Goal: Task Accomplishment & Management: Manage account settings

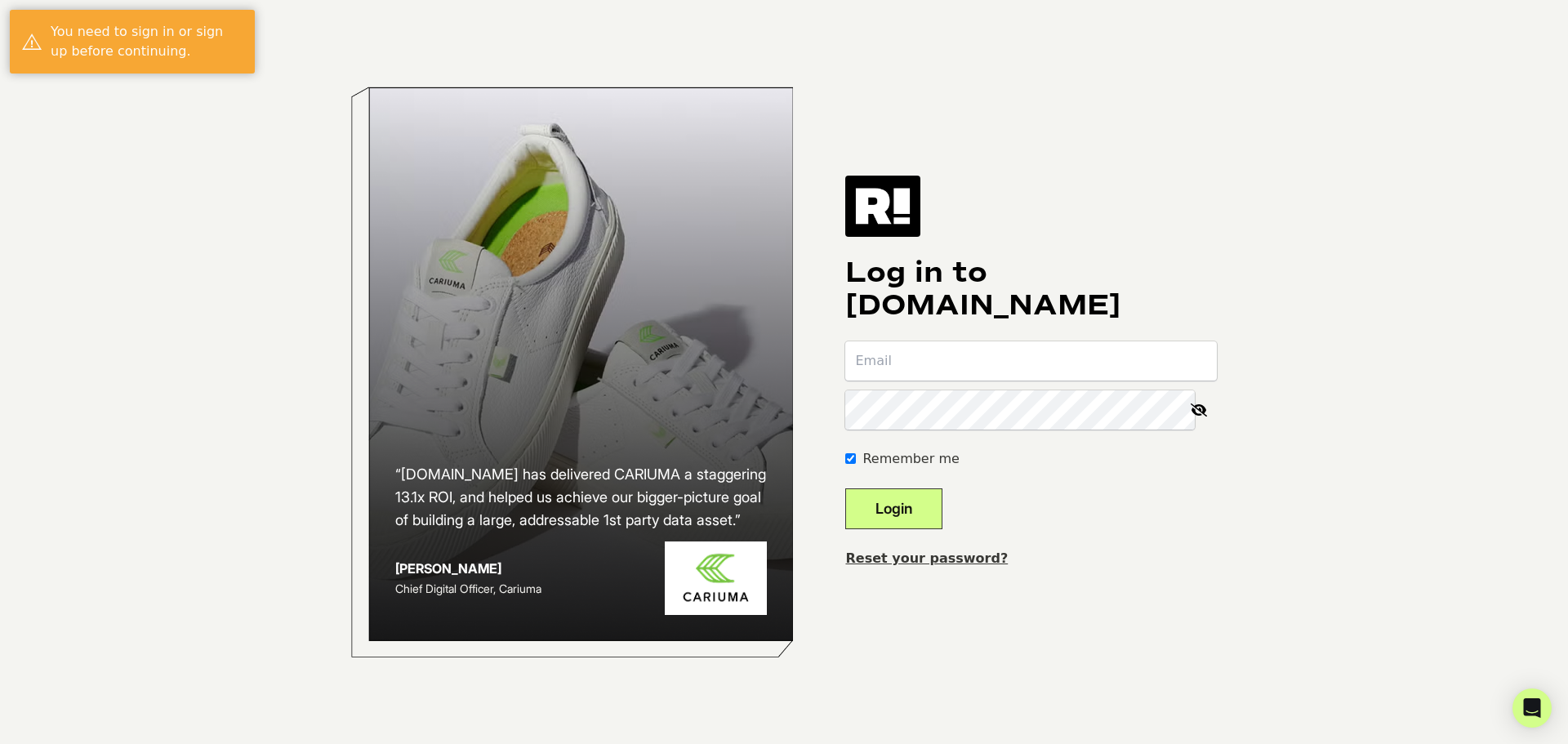
type input "[PERSON_NAME][EMAIL_ADDRESS][DOMAIN_NAME]"
click at [942, 513] on button "Login" at bounding box center [894, 508] width 97 height 41
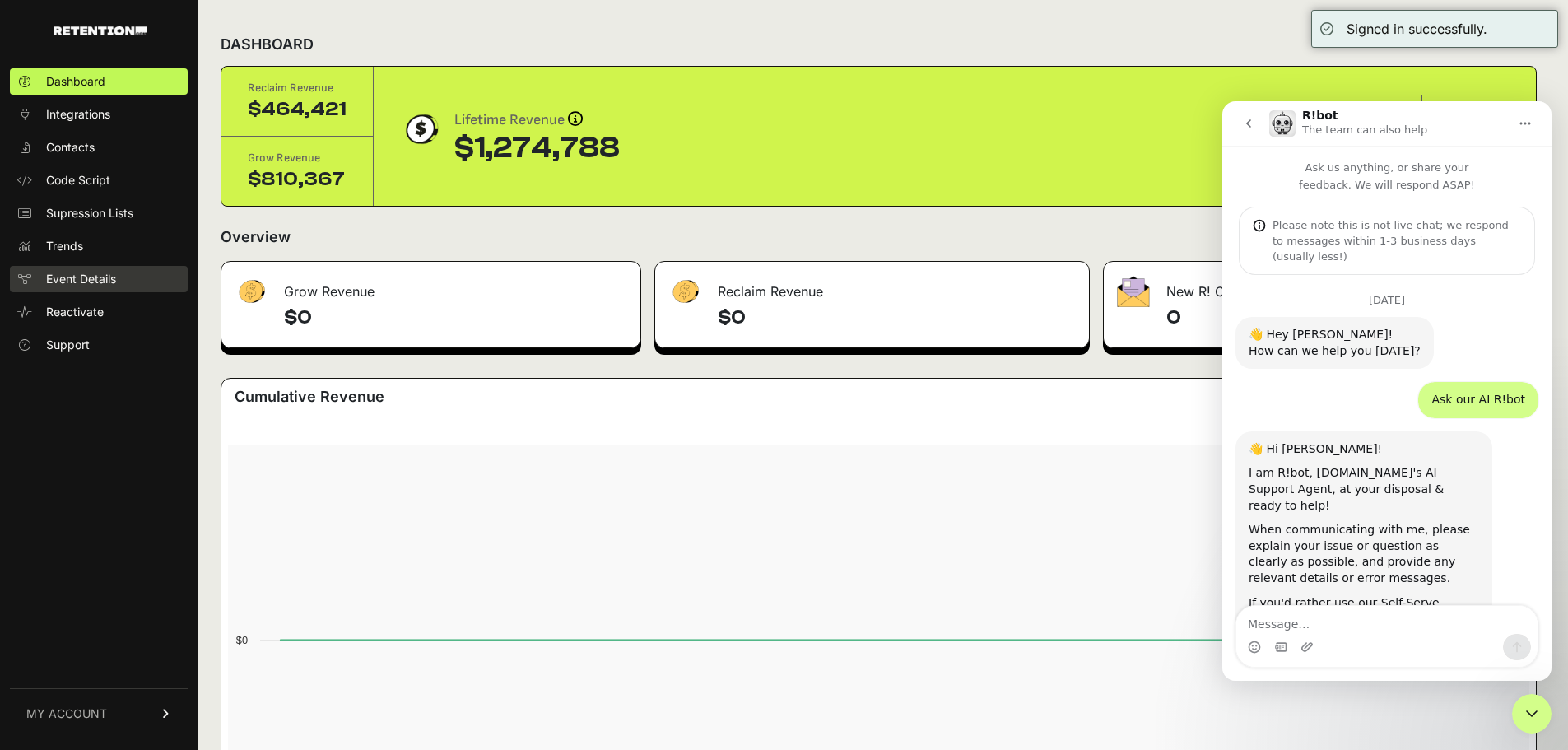
scroll to position [3, 0]
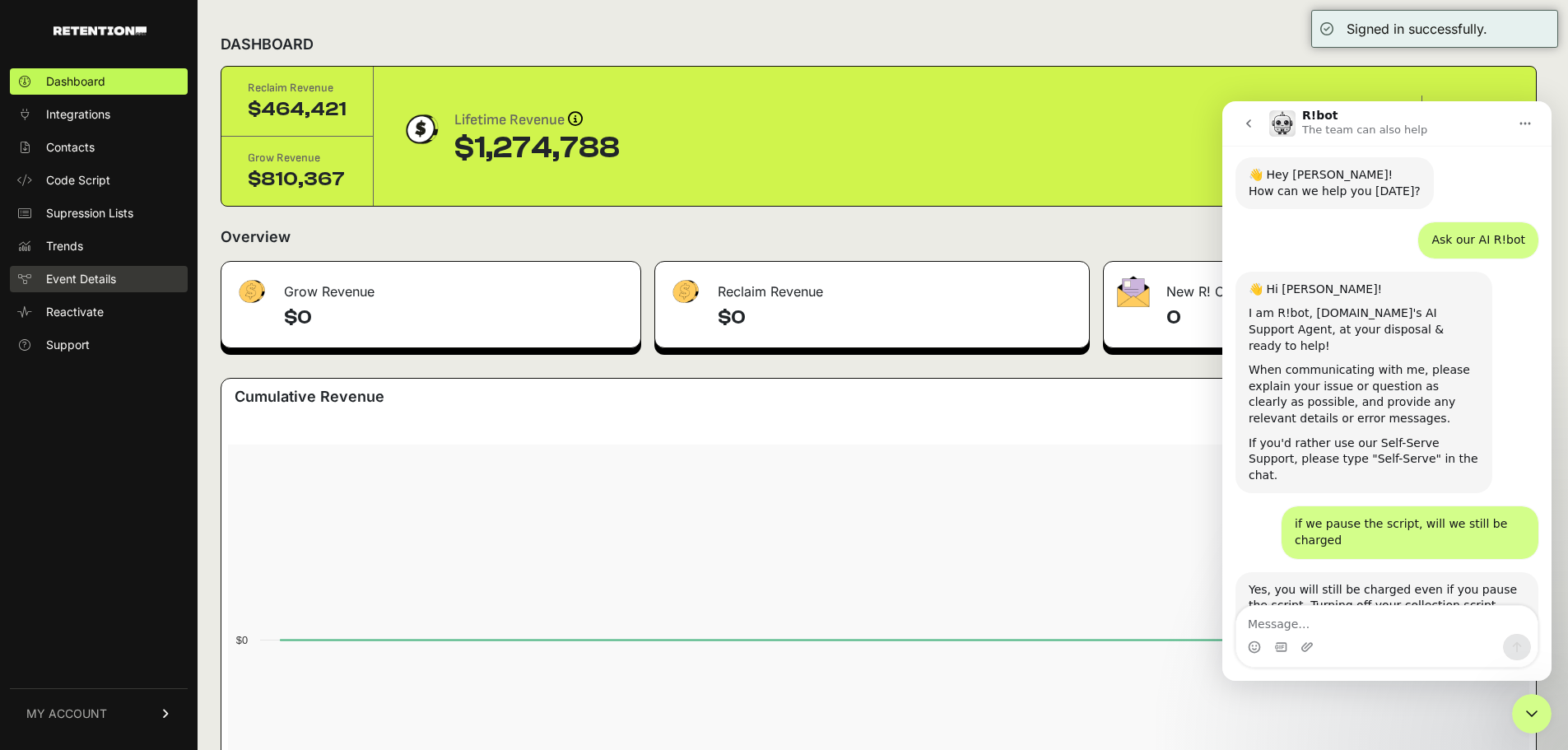
click at [114, 279] on span "Event Details" at bounding box center [81, 279] width 70 height 17
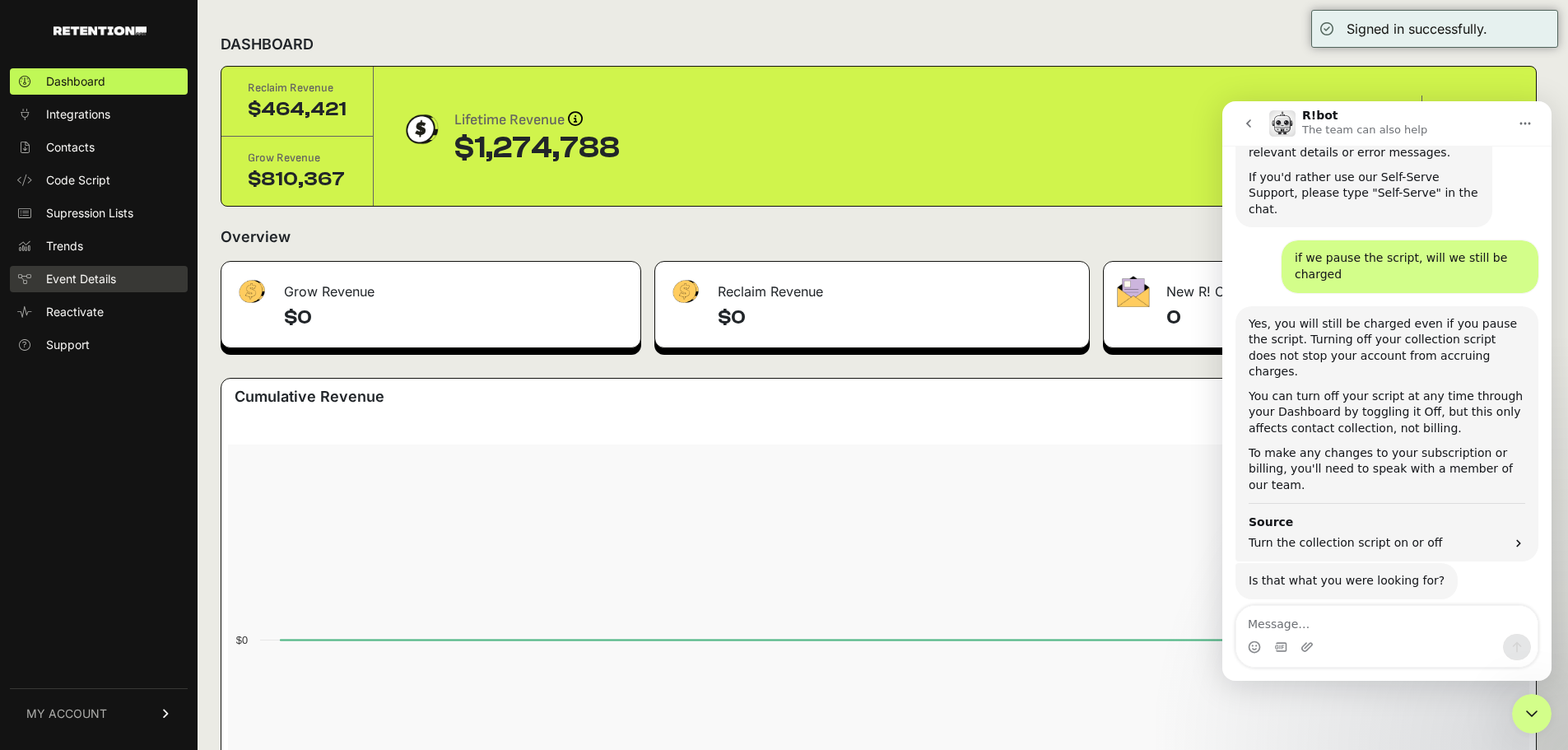
scroll to position [2054, 0]
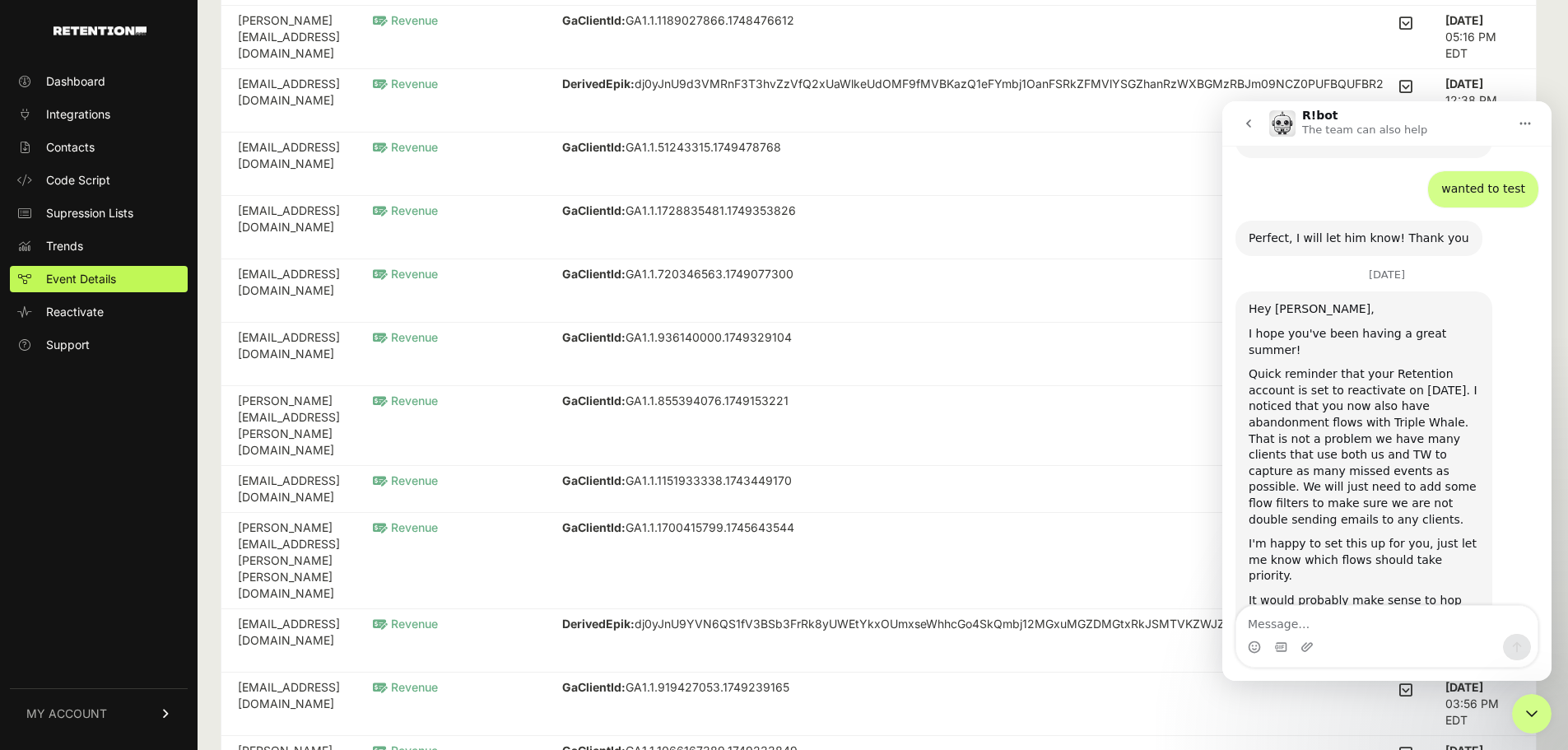
scroll to position [412, 0]
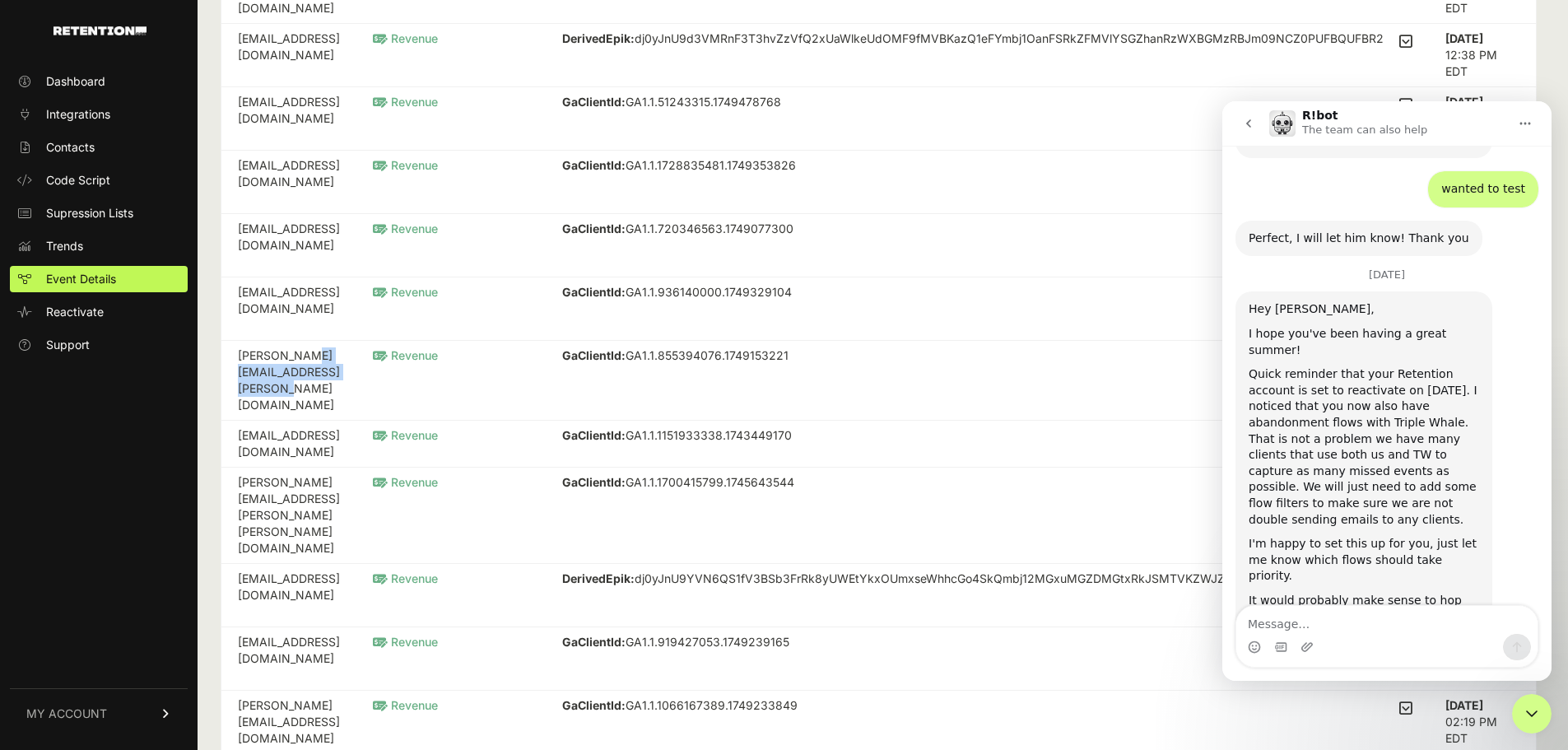
drag, startPoint x: 413, startPoint y: 357, endPoint x: 228, endPoint y: 357, distance: 185.0
click at [228, 357] on td "[PERSON_NAME][EMAIL_ADDRESS][PERSON_NAME][DOMAIN_NAME]" at bounding box center [289, 381] width 135 height 80
copy td "jason.a.burnham@gmail.com"
click at [937, 359] on div "GaClientId: GA1.1.855394076.1749153221 OrderAmount: 65.17 OrderNumber: 830968" at bounding box center [987, 358] width 850 height 23
click at [1527, 706] on icon "Close Intercom Messenger" at bounding box center [1531, 713] width 20 height 20
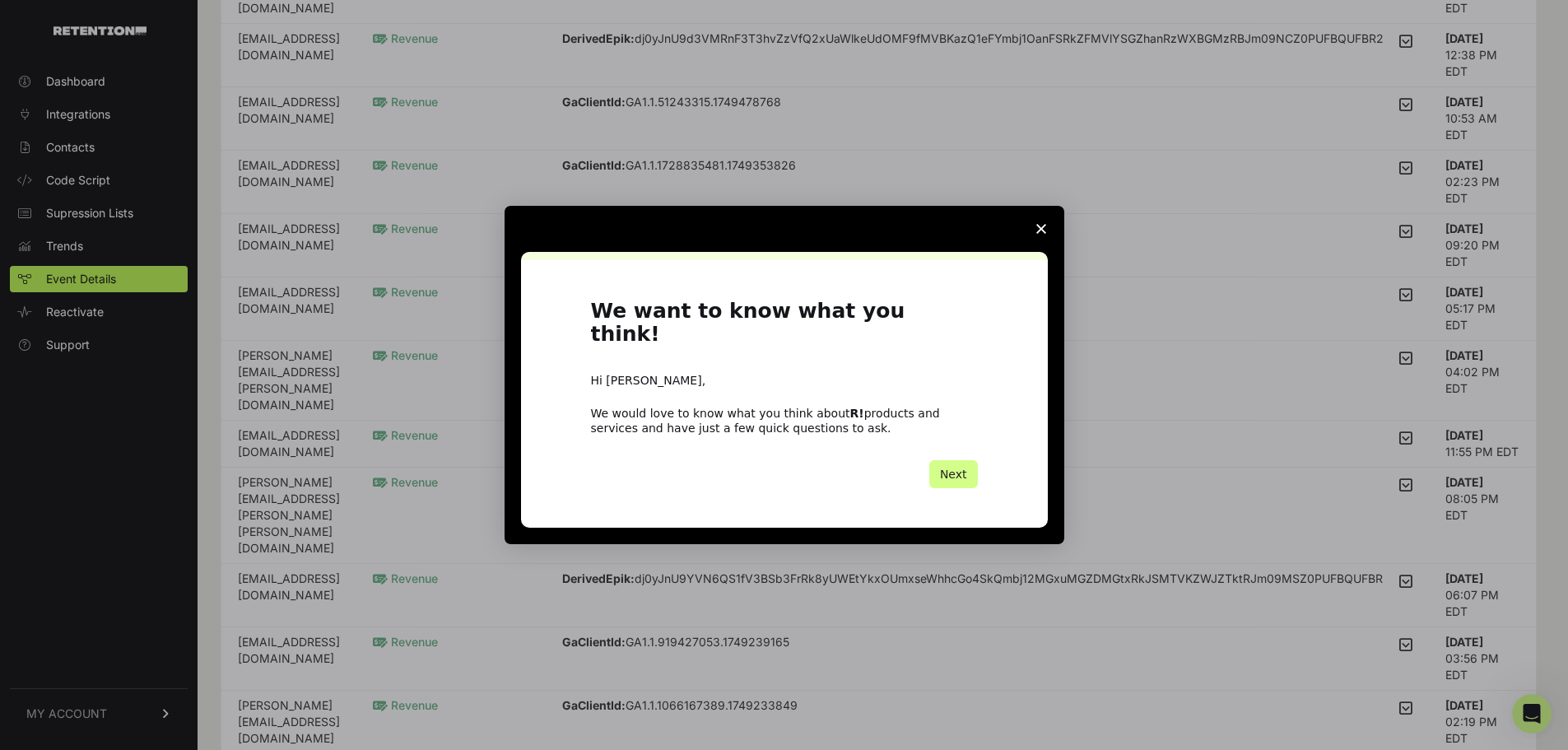
scroll to position [2516, 0]
click at [1039, 234] on icon "Close survey" at bounding box center [1040, 228] width 10 height 10
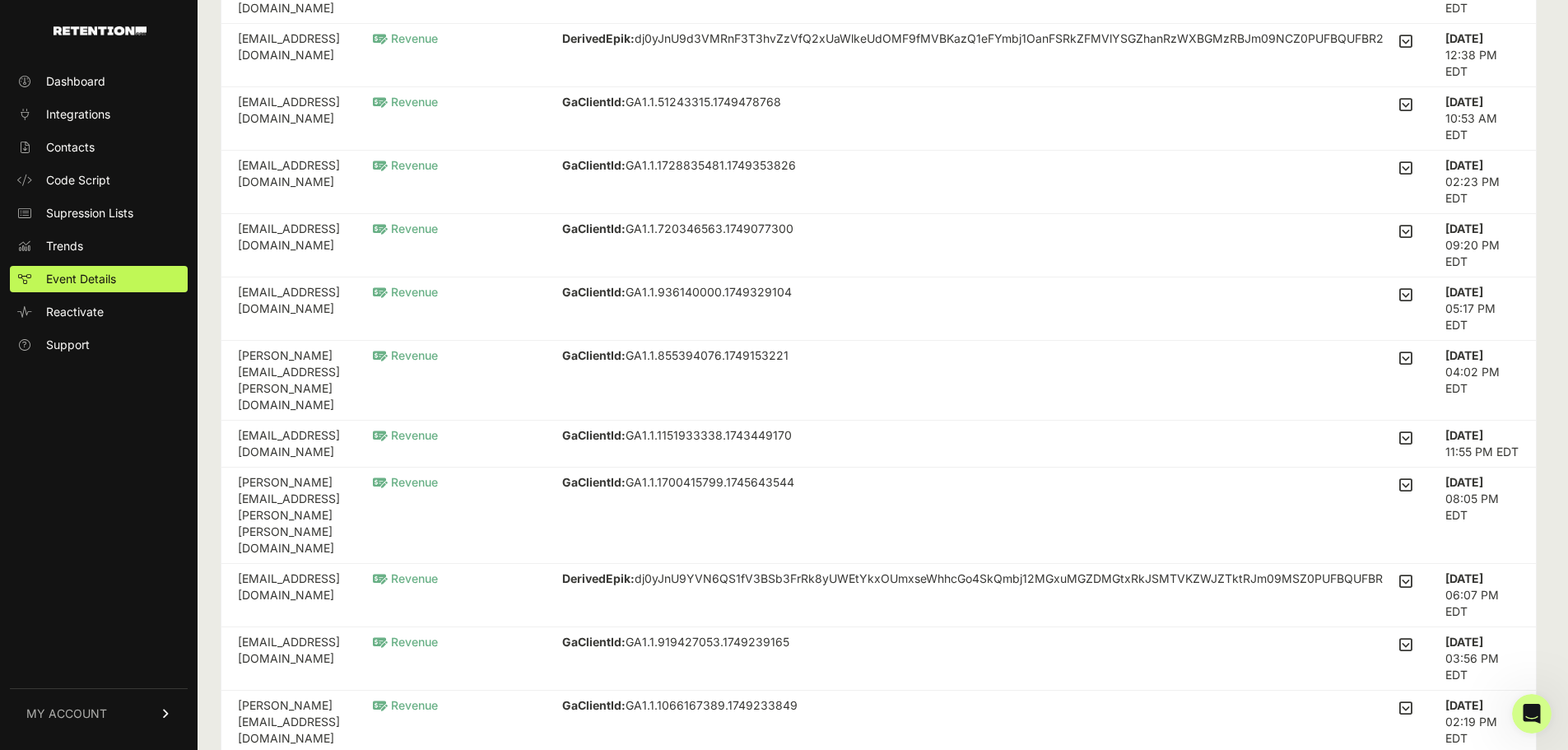
drag, startPoint x: 1526, startPoint y: 355, endPoint x: 1392, endPoint y: 350, distance: 134.1
click at [1392, 350] on tr "jason.a.burnham@gmail.com Revenue GaClientId: GA1.1.855394076.1749153221 OrderA…" at bounding box center [878, 381] width 1314 height 80
drag, startPoint x: 405, startPoint y: 354, endPoint x: 239, endPoint y: 358, distance: 166.0
click at [239, 358] on td "jason.a.burnham@gmail.com" at bounding box center [289, 381] width 135 height 80
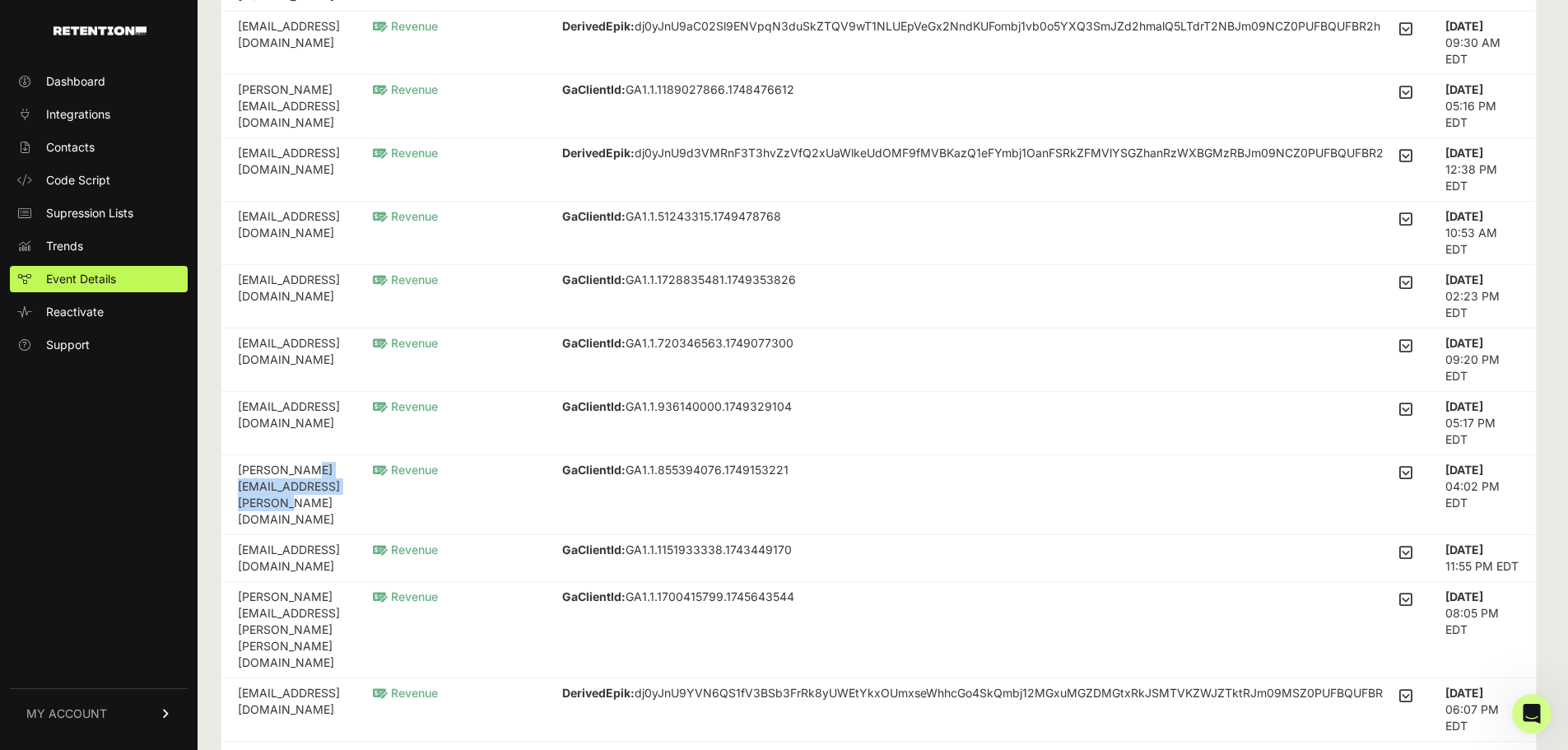
scroll to position [0, 0]
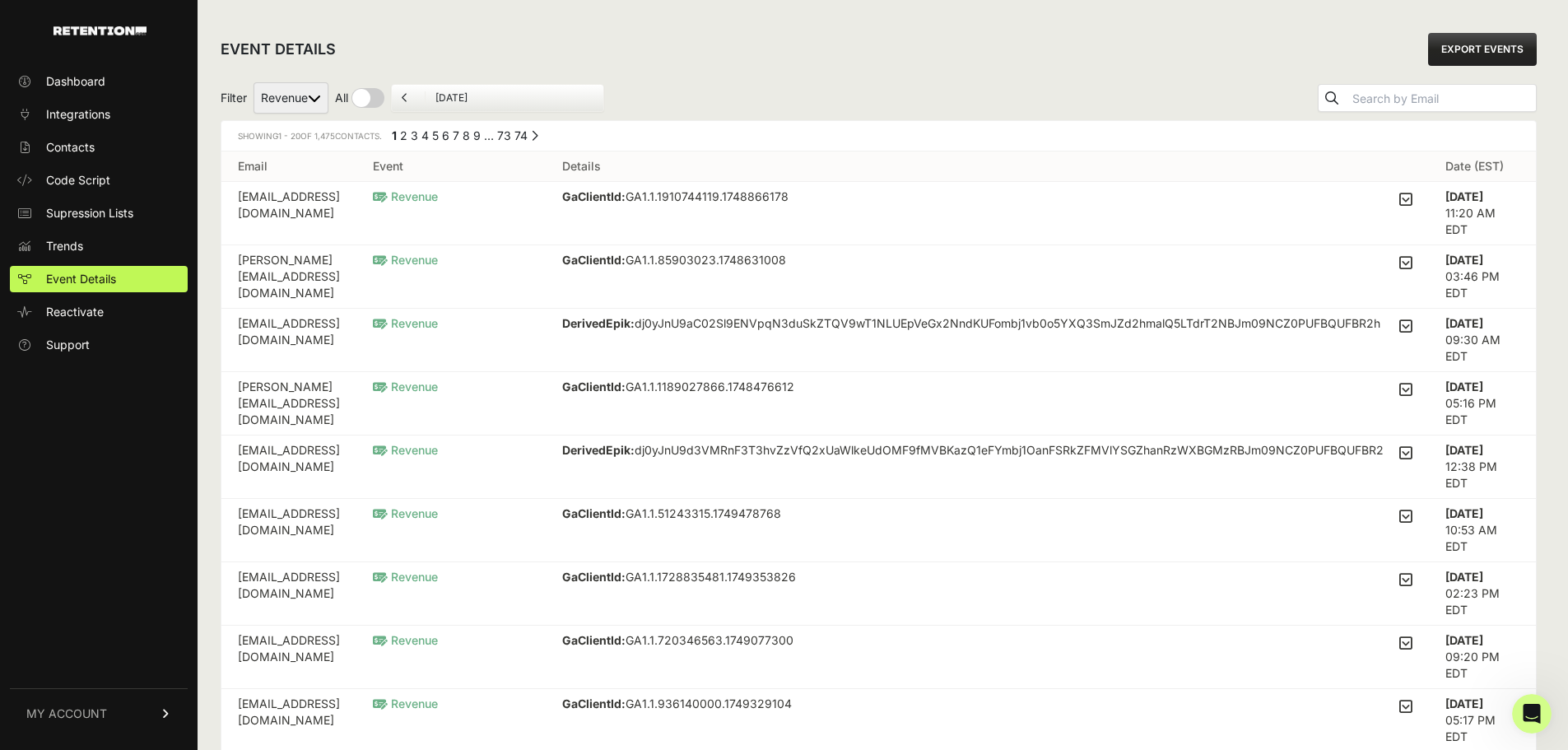
drag, startPoint x: 385, startPoint y: 579, endPoint x: 232, endPoint y: 590, distance: 153.4
click at [232, 590] on td "arman@sarkissigns.com" at bounding box center [289, 594] width 135 height 64
copy td "arman@sarkissigns.com"
click at [81, 148] on span "Contacts" at bounding box center [71, 147] width 49 height 17
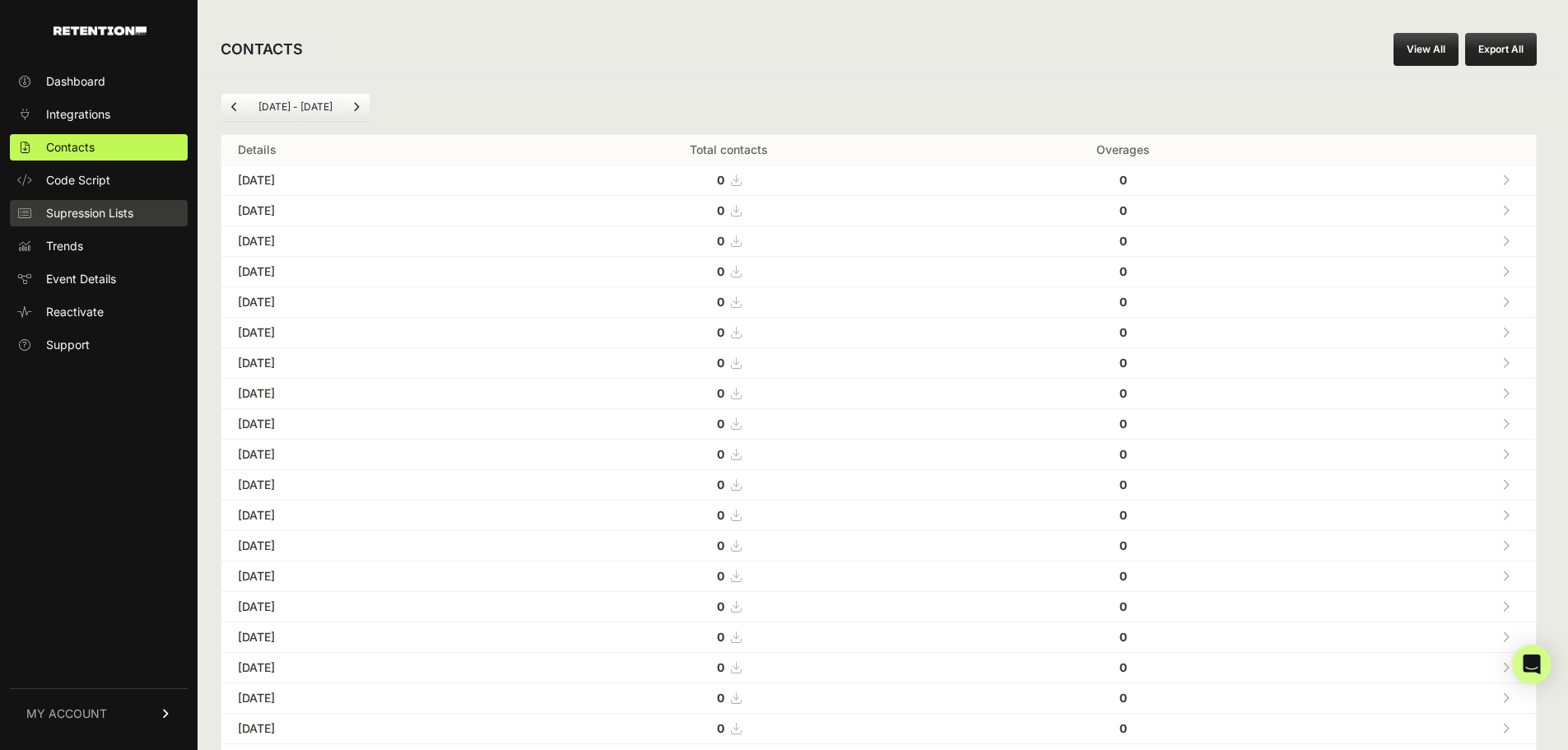
click at [84, 215] on span "Supression Lists" at bounding box center [90, 213] width 87 height 17
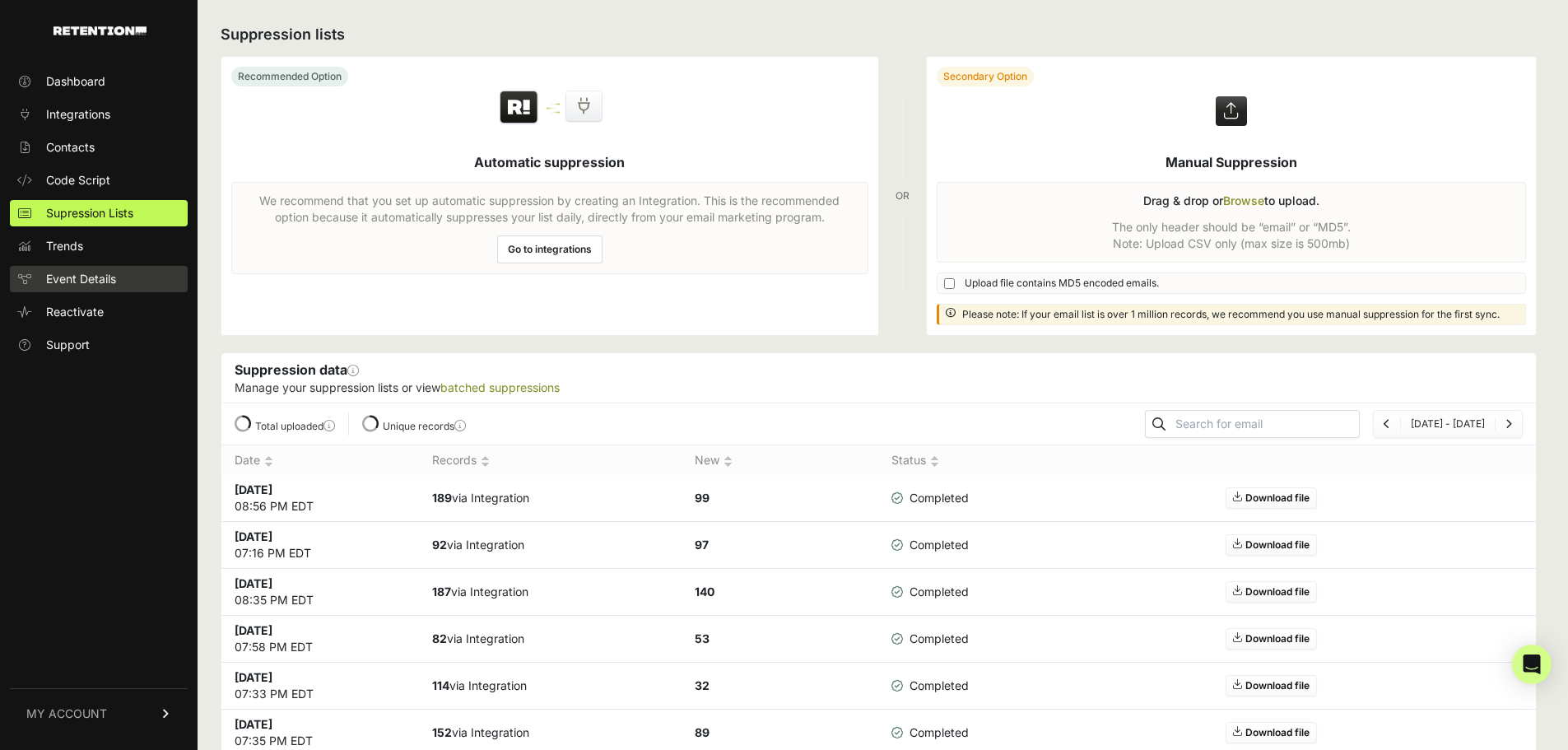
click at [77, 275] on span "Event Details" at bounding box center [81, 279] width 70 height 17
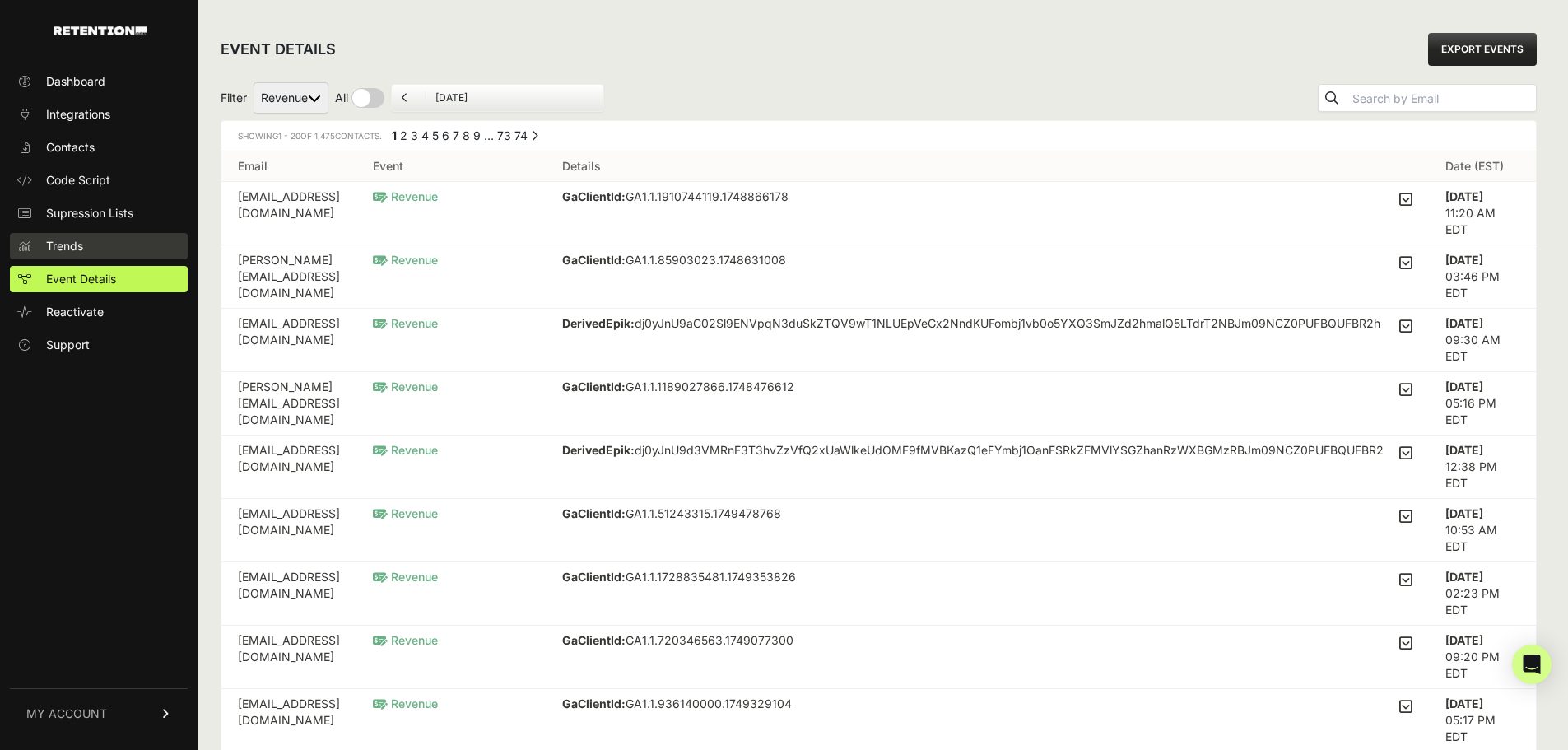
click at [77, 249] on span "Trends" at bounding box center [65, 246] width 37 height 17
click at [81, 247] on span "Trends" at bounding box center [65, 246] width 37 height 17
click at [78, 242] on span "Trends" at bounding box center [65, 246] width 37 height 17
click at [109, 276] on span "Event Details" at bounding box center [81, 279] width 70 height 17
click at [1431, 93] on input "text" at bounding box center [1442, 99] width 187 height 23
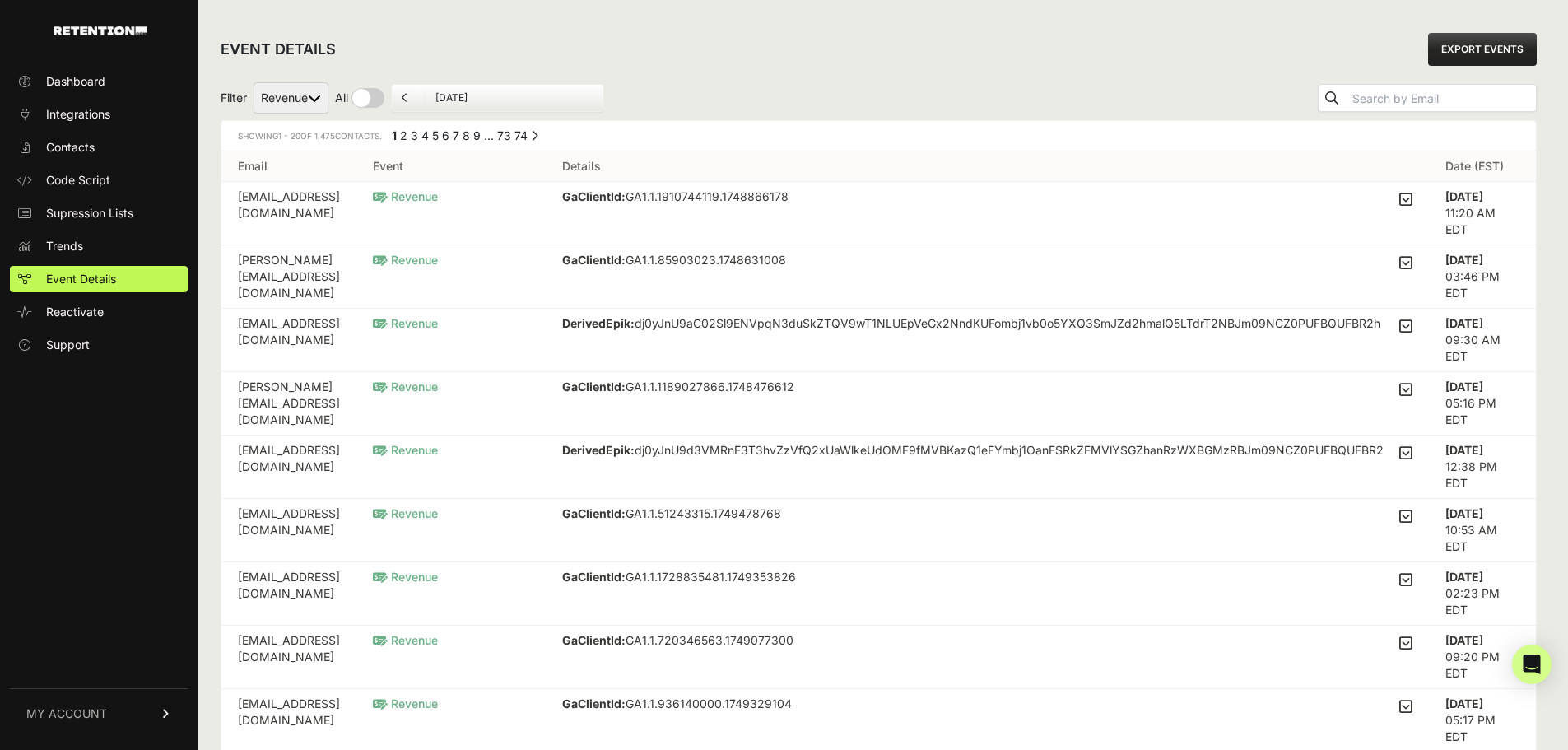
paste input "[EMAIL_ADDRESS][DOMAIN_NAME]"
type input "[EMAIL_ADDRESS][DOMAIN_NAME]"
click at [1319, 85] on button "submit" at bounding box center [1332, 98] width 26 height 26
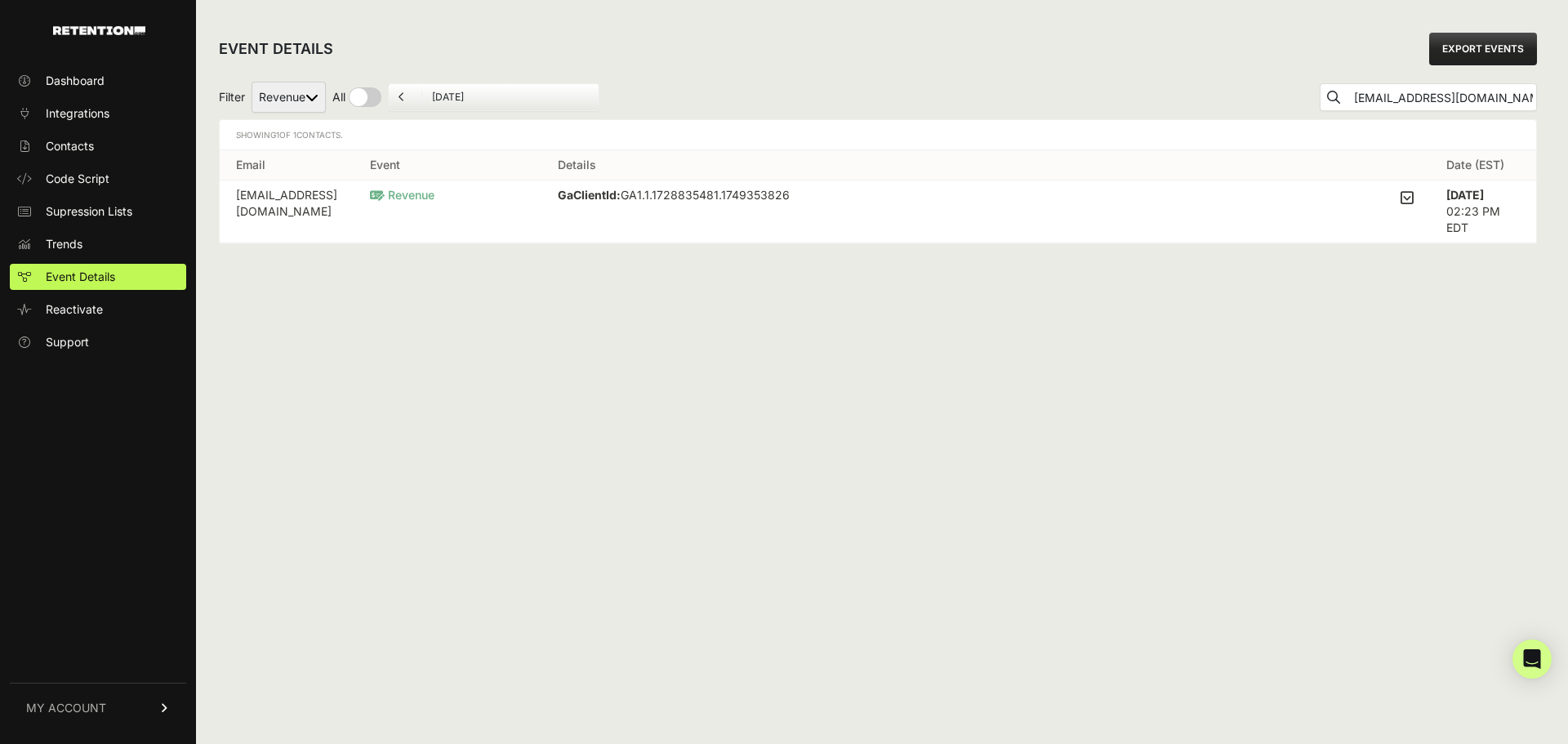
click at [434, 197] on span "Revenue" at bounding box center [402, 195] width 65 height 14
click at [1408, 195] on icon at bounding box center [1407, 197] width 13 height 15
click at [0, 0] on input "checkbox" at bounding box center [0, 0] width 0 height 0
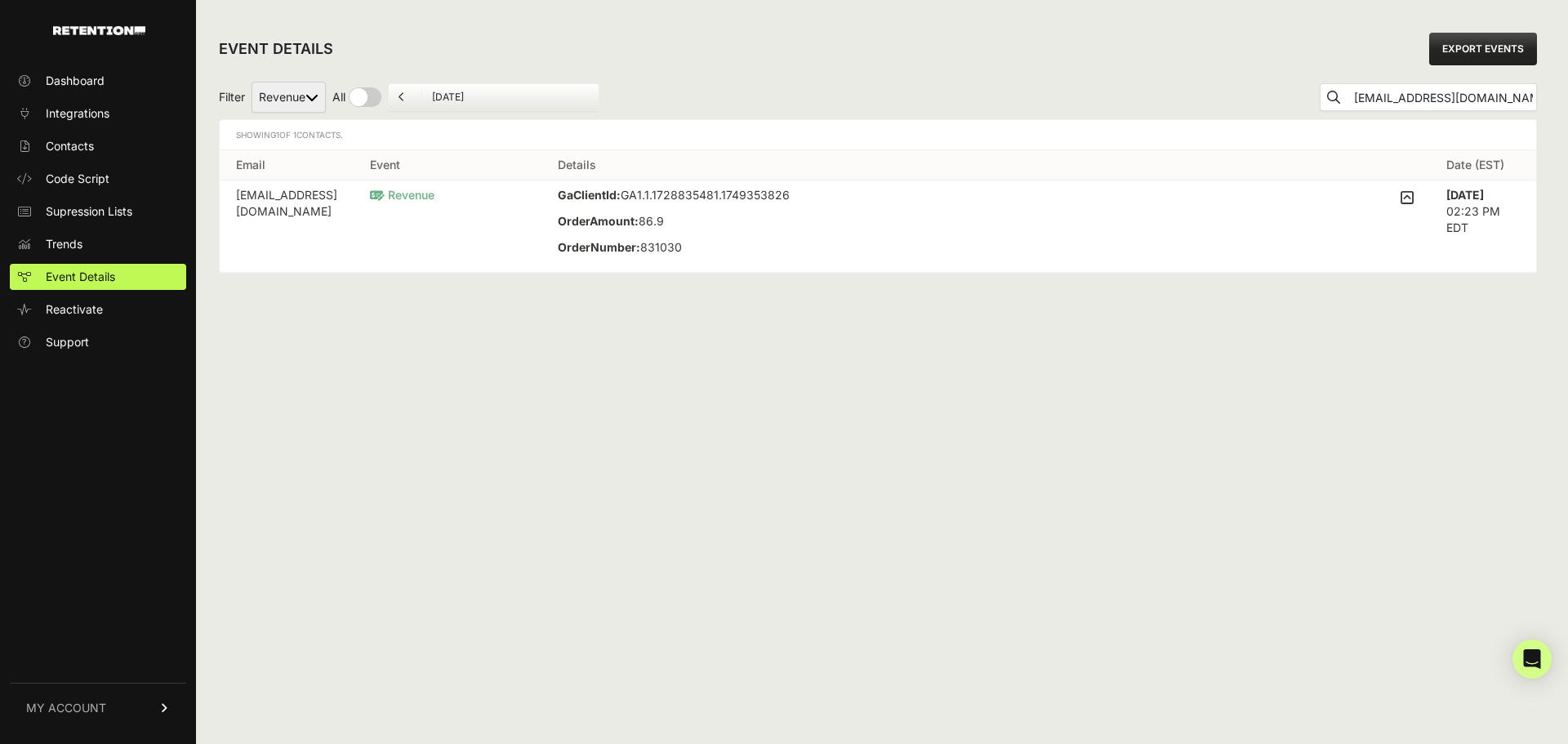
click at [687, 253] on p "OrderNumber: 831030" at bounding box center [674, 247] width 232 height 16
copy p "831030"
drag, startPoint x: 608, startPoint y: 438, endPoint x: 578, endPoint y: 421, distance: 34.5
click at [608, 438] on div "EVENT DETAILS EXPORT EVENTS Filter Revenue All By Date August 14, 2025 arman@sa…" at bounding box center [878, 372] width 1364 height 744
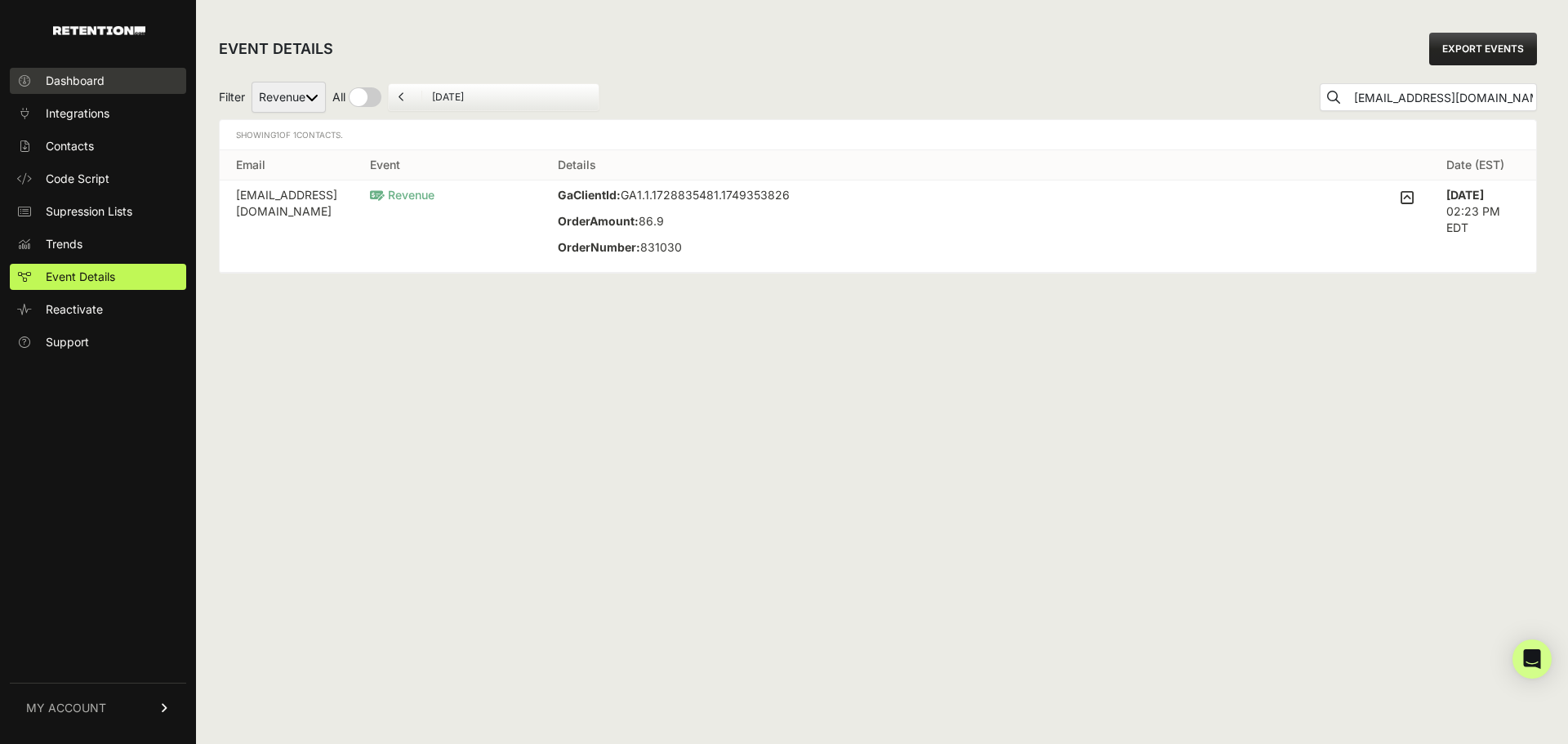
click at [91, 80] on span "Dashboard" at bounding box center [75, 80] width 59 height 16
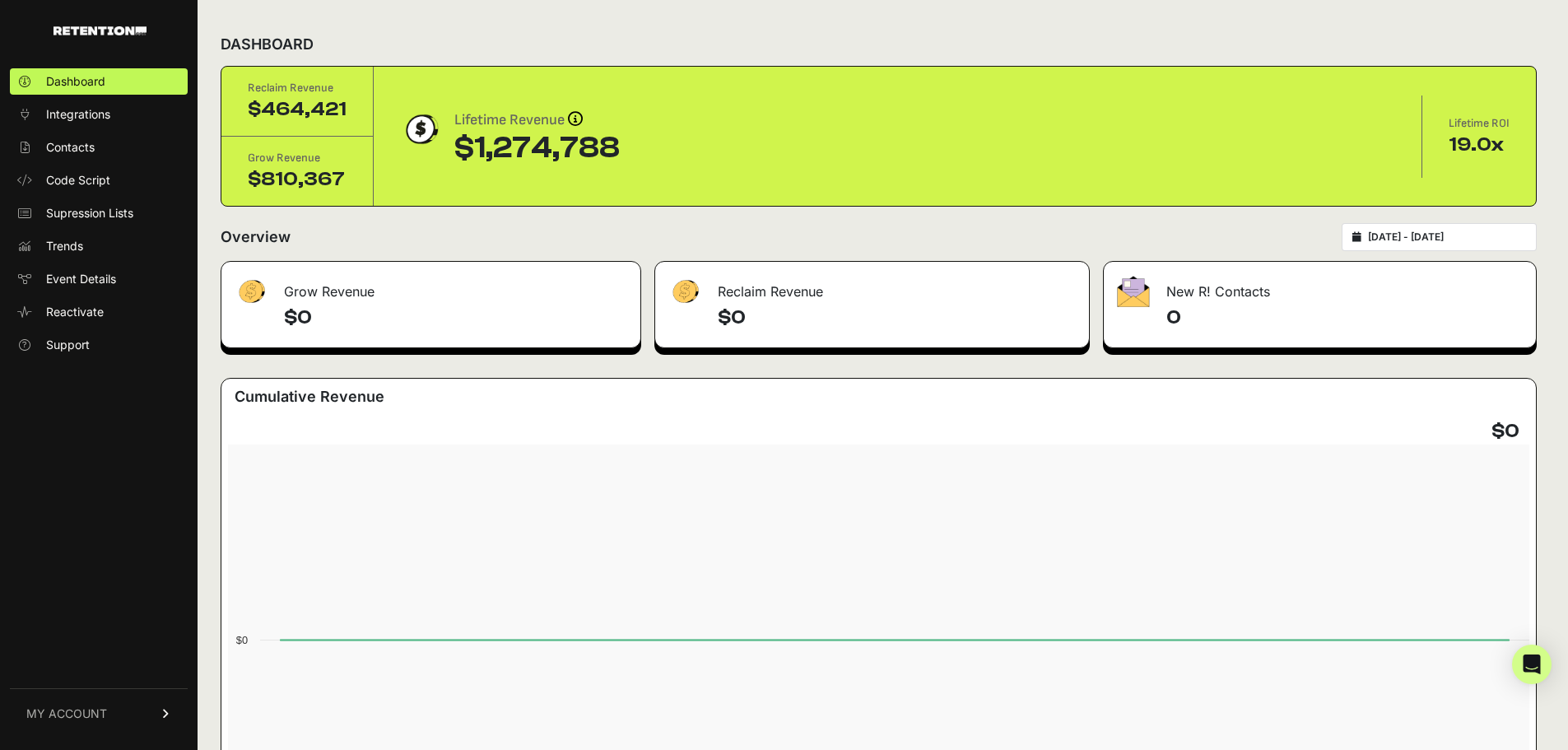
click at [382, 316] on h4 "$0" at bounding box center [456, 317] width 344 height 26
click at [886, 311] on h4 "$0" at bounding box center [896, 317] width 358 height 26
click at [92, 117] on span "Integrations" at bounding box center [78, 114] width 65 height 17
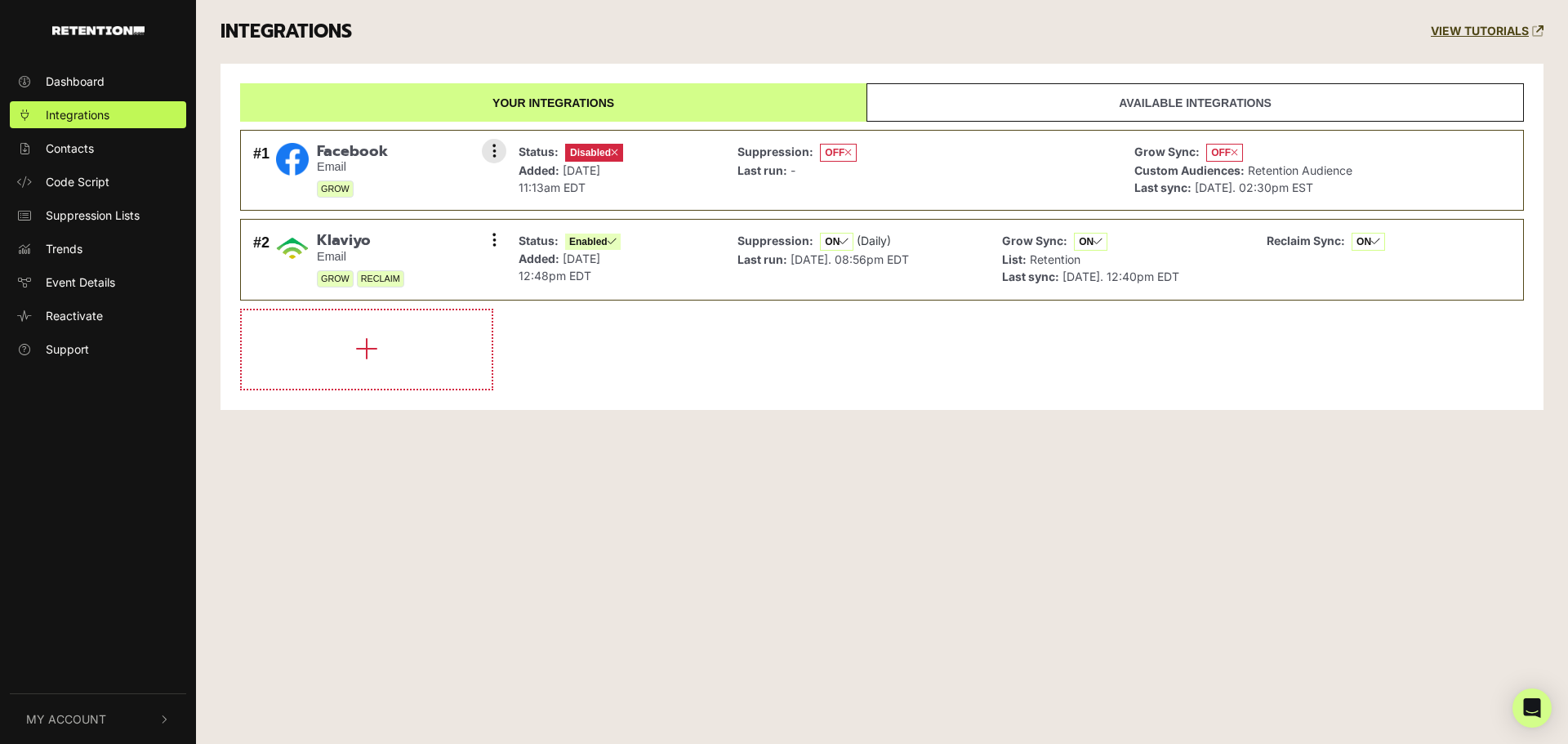
click at [1229, 154] on span "OFF" at bounding box center [1224, 152] width 36 height 18
click at [1231, 144] on span "OFF" at bounding box center [1224, 152] width 36 height 18
click at [593, 153] on span "Disabled" at bounding box center [594, 152] width 58 height 18
click at [487, 146] on button at bounding box center [494, 151] width 24 height 24
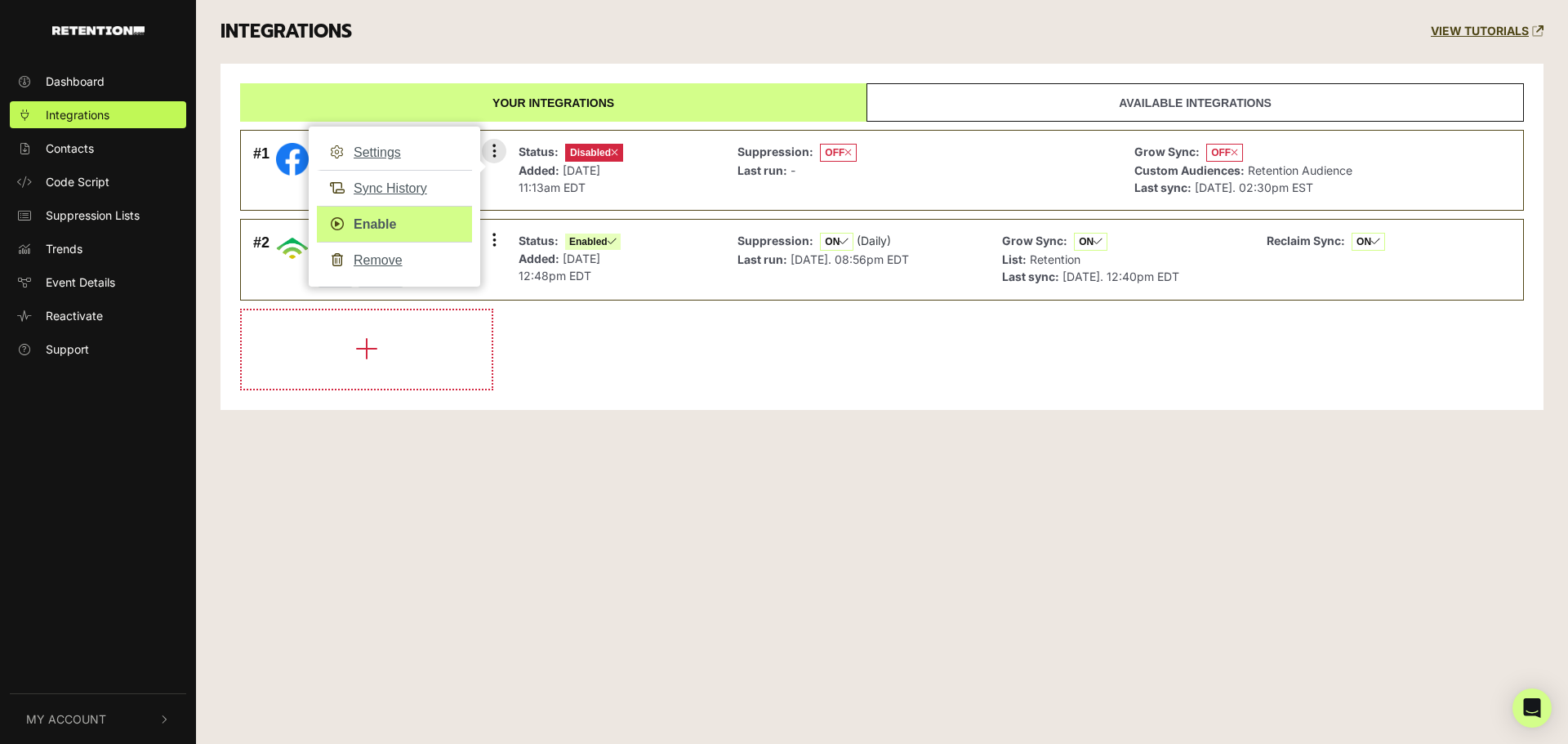
click at [400, 230] on link "Enable" at bounding box center [394, 224] width 155 height 36
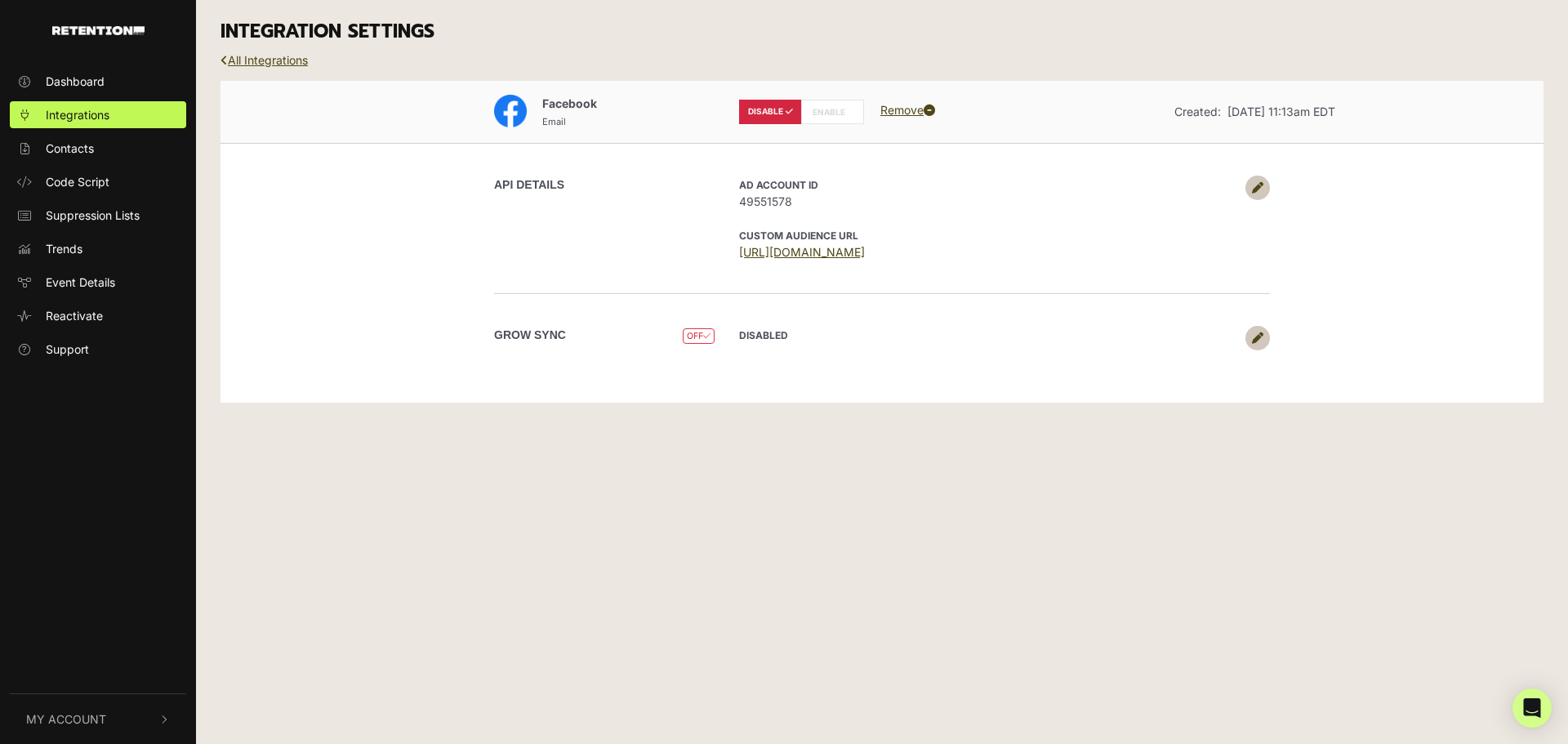
click at [839, 111] on label "ENABLE" at bounding box center [832, 112] width 63 height 24
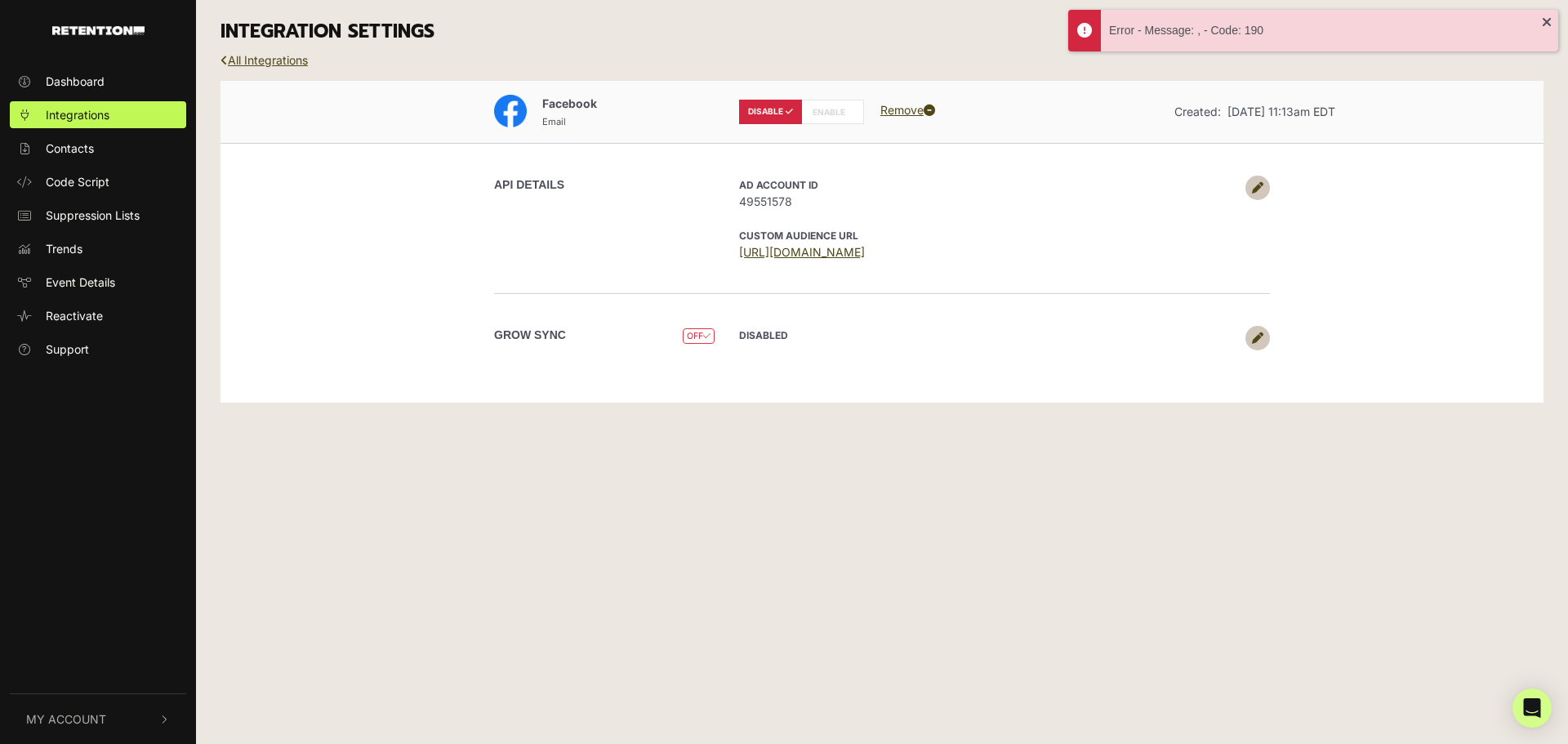
click at [779, 110] on label "DISABLE" at bounding box center [770, 112] width 63 height 24
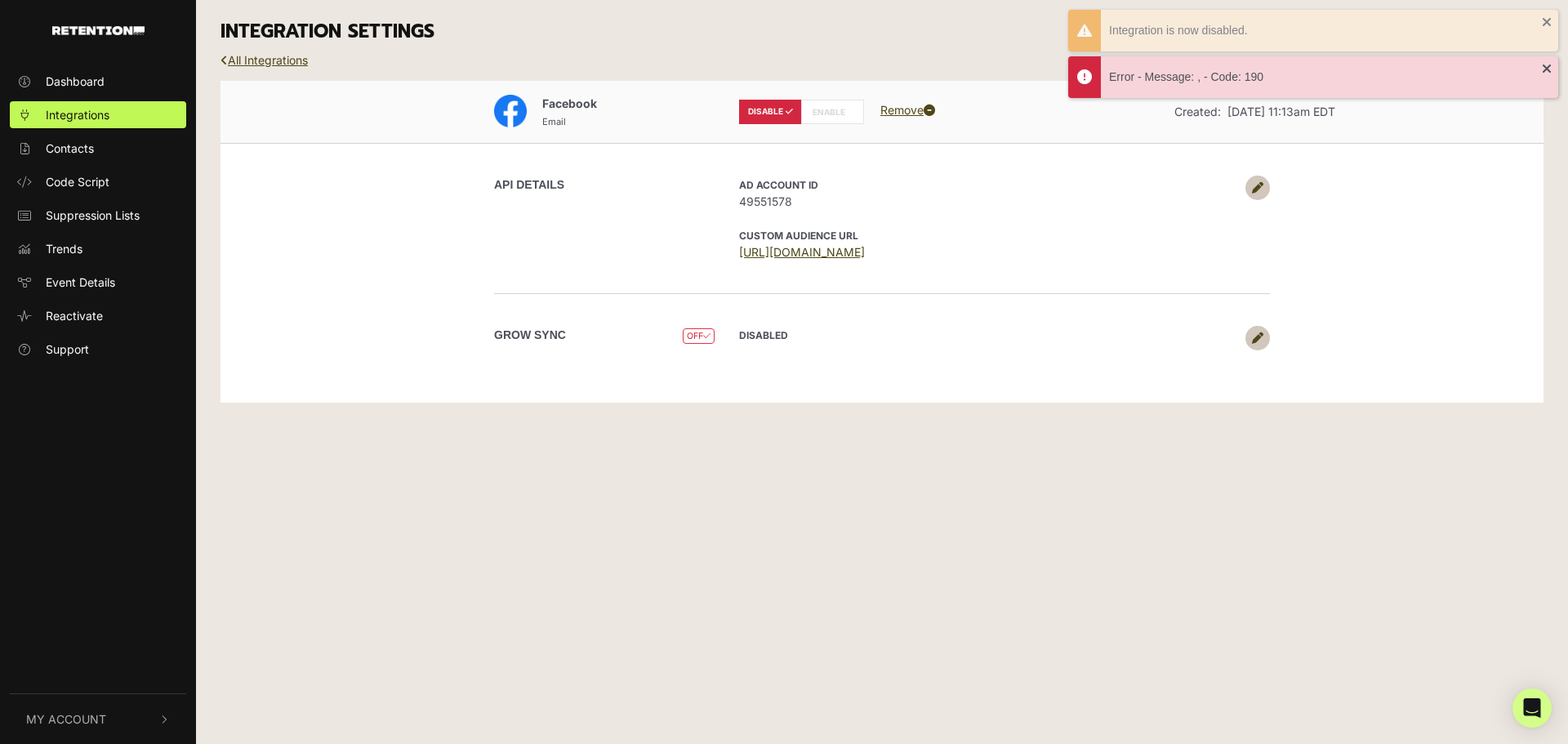
click at [831, 106] on label "ENABLE" at bounding box center [832, 112] width 63 height 24
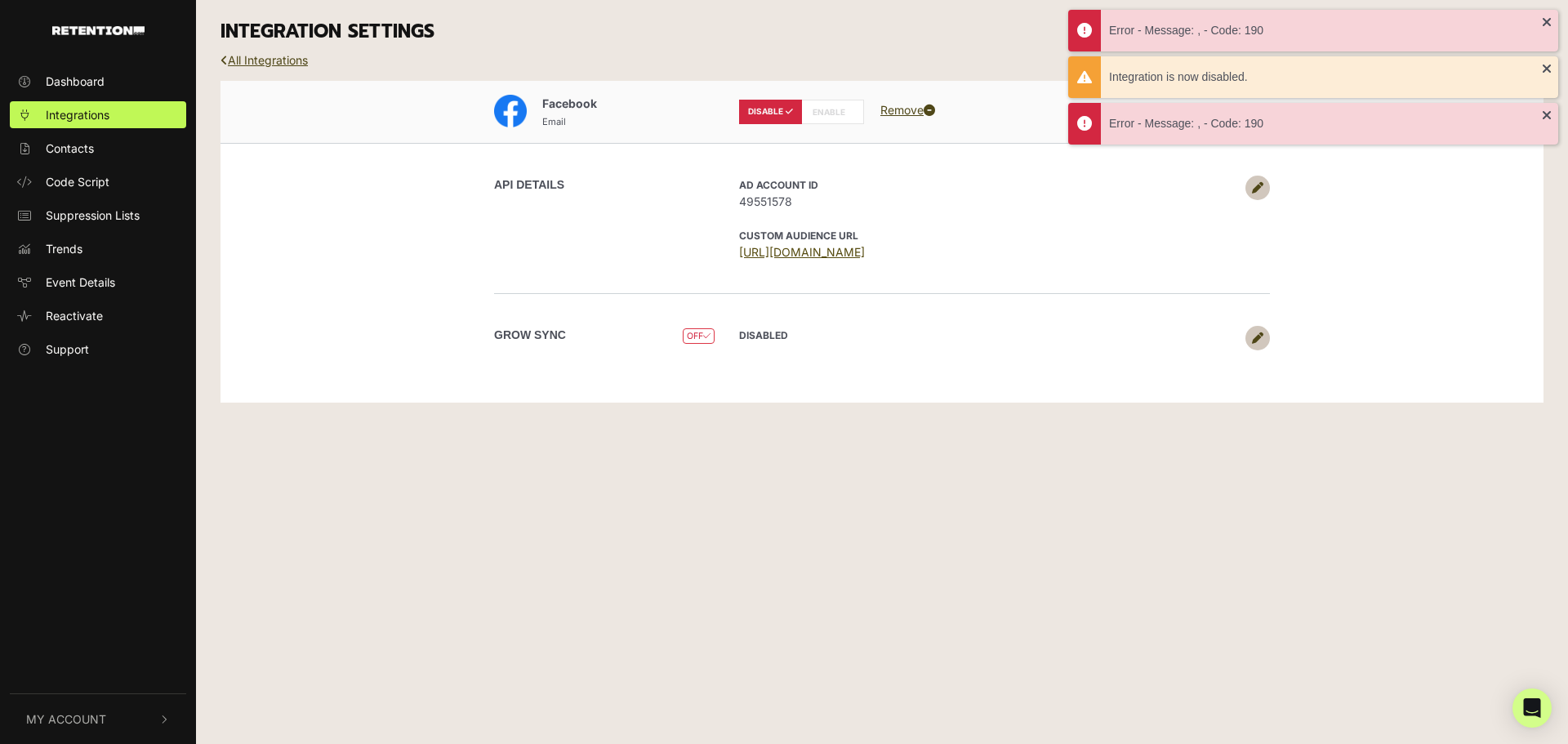
click at [836, 255] on link "[URL][DOMAIN_NAME]" at bounding box center [801, 252] width 125 height 14
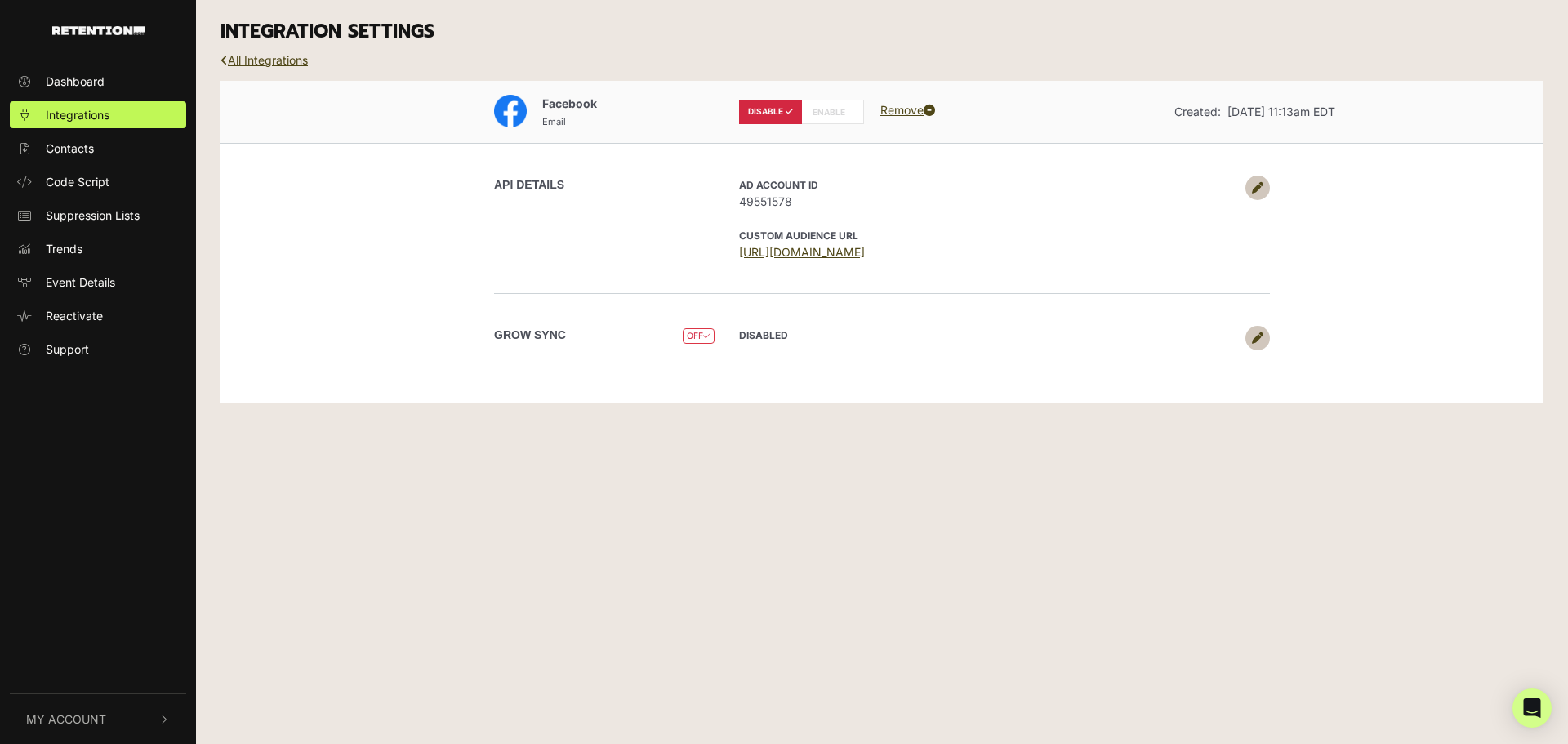
click at [704, 336] on icon at bounding box center [707, 336] width 7 height 9
click at [1256, 337] on icon at bounding box center [1257, 337] width 11 height 11
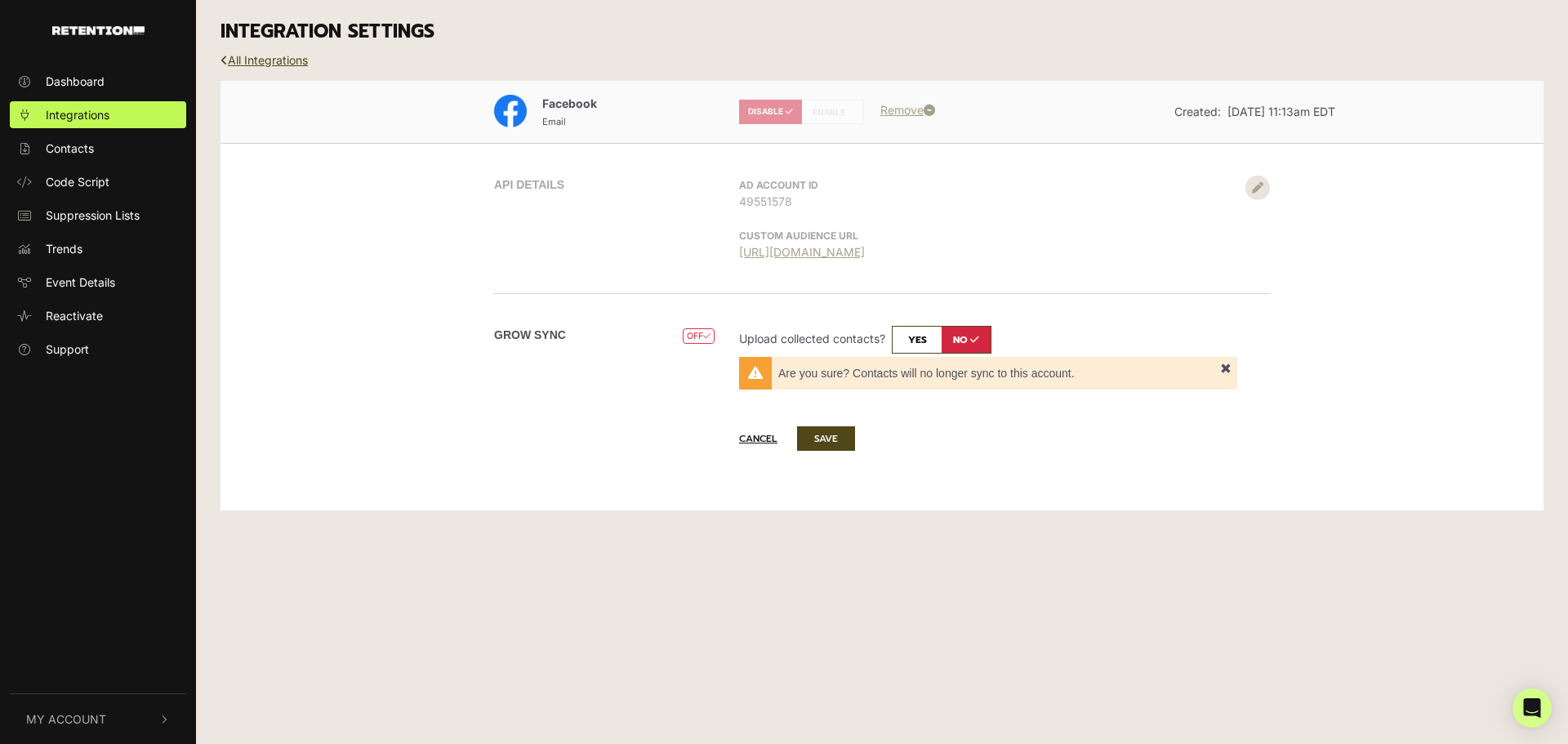
click at [925, 339] on input "checkbox" at bounding box center [941, 340] width 100 height 28
checkbox input "true"
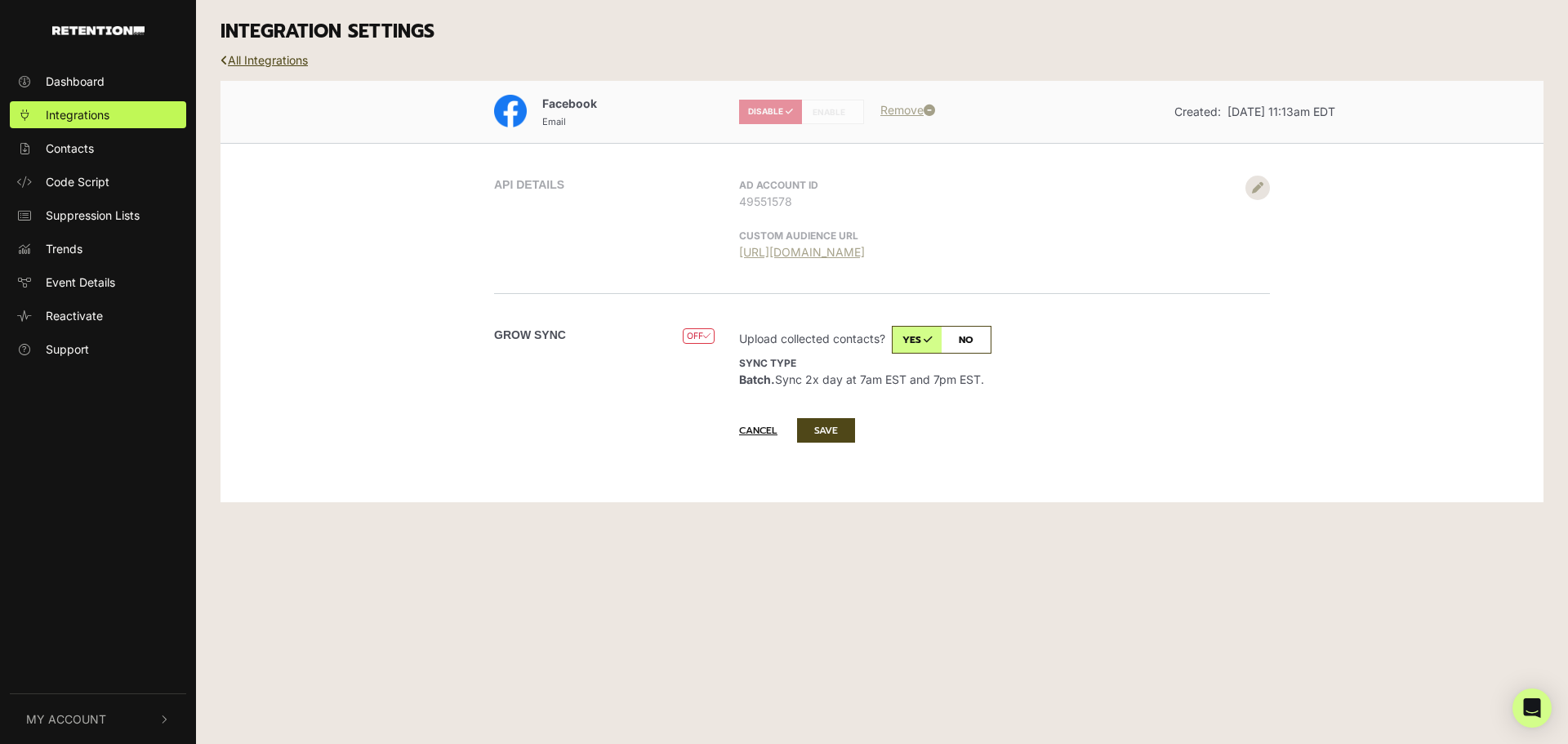
click at [704, 333] on icon at bounding box center [707, 336] width 7 height 9
click at [826, 433] on button "SAVE" at bounding box center [826, 430] width 58 height 24
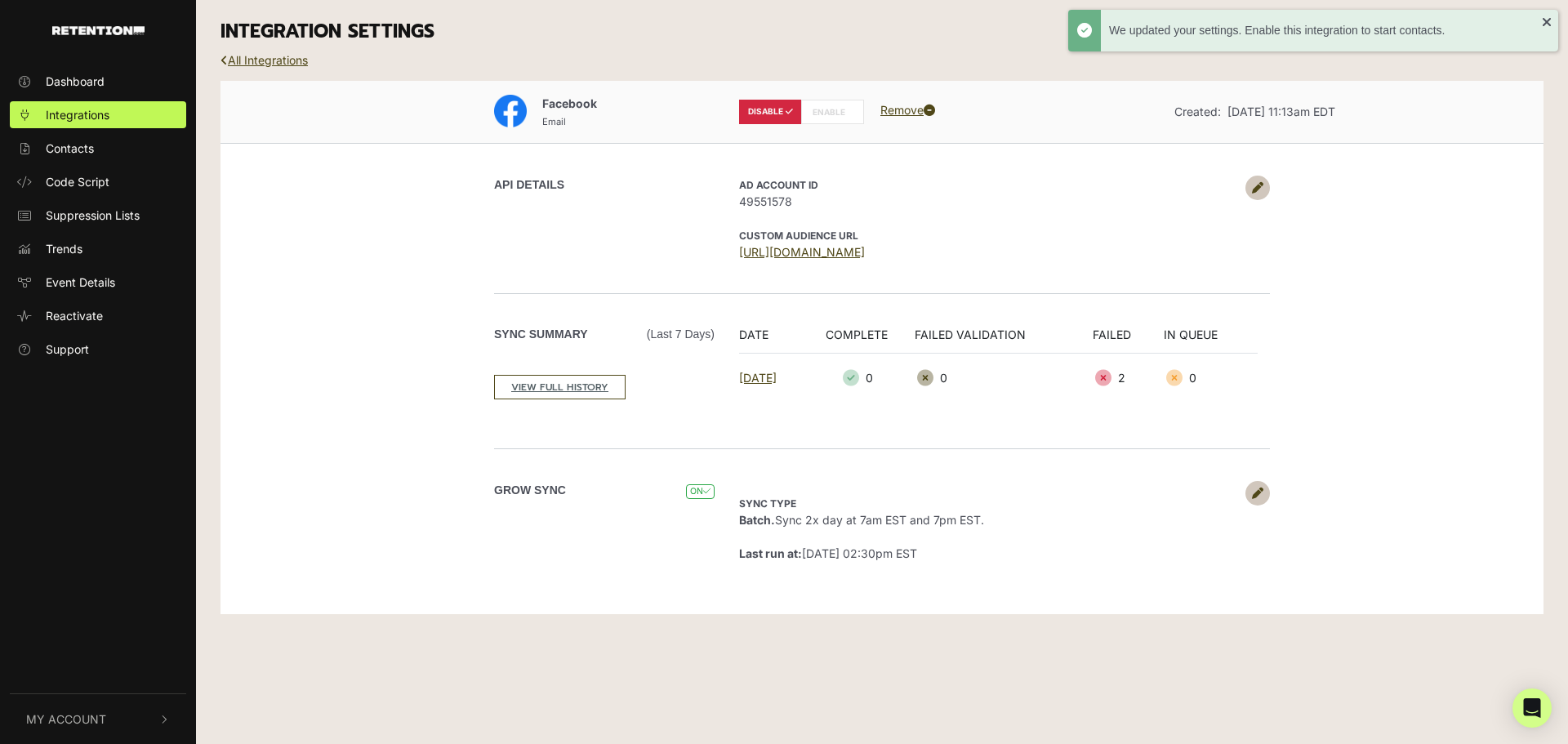
click at [826, 109] on label "ENABLE" at bounding box center [832, 112] width 63 height 24
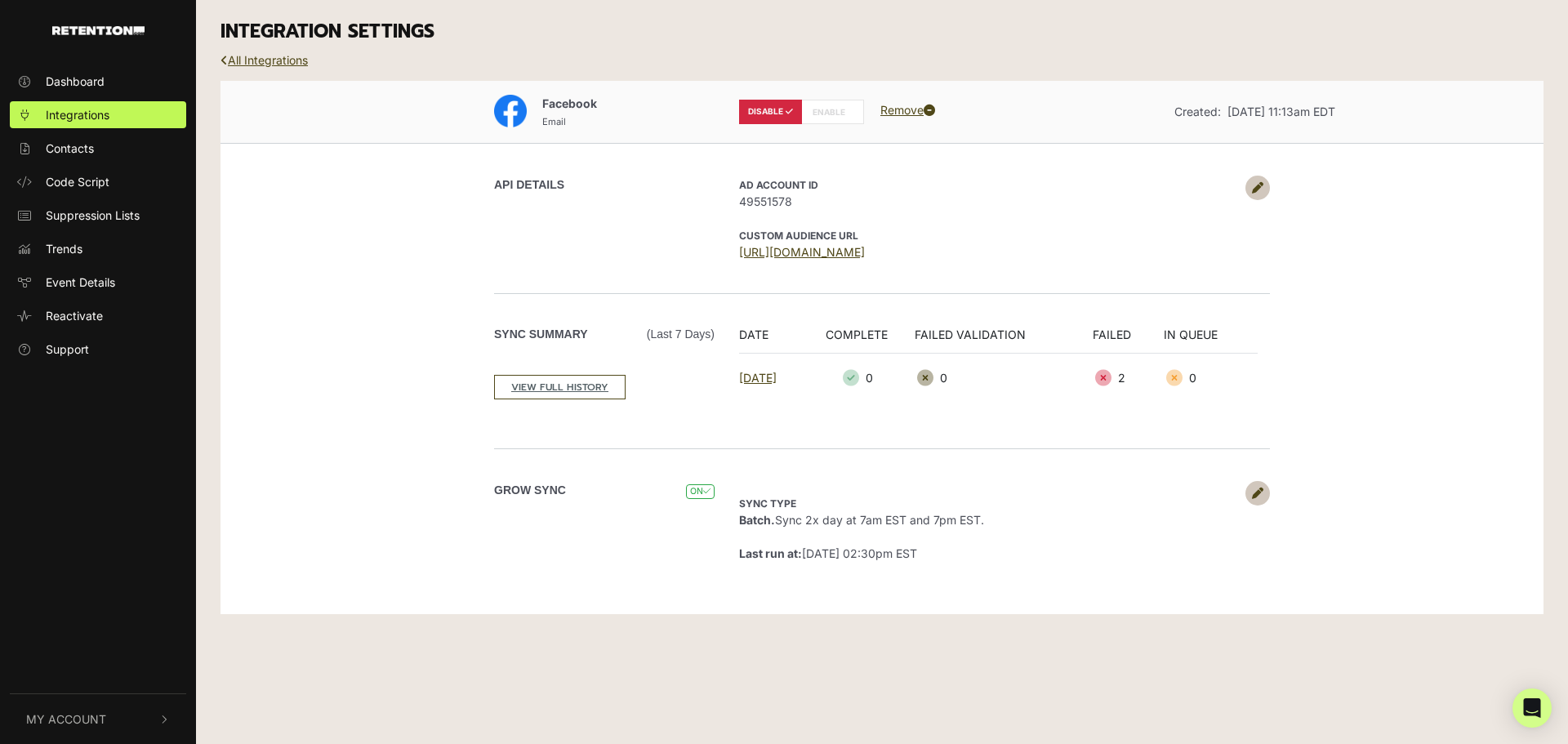
click at [1259, 183] on icon at bounding box center [1257, 187] width 11 height 11
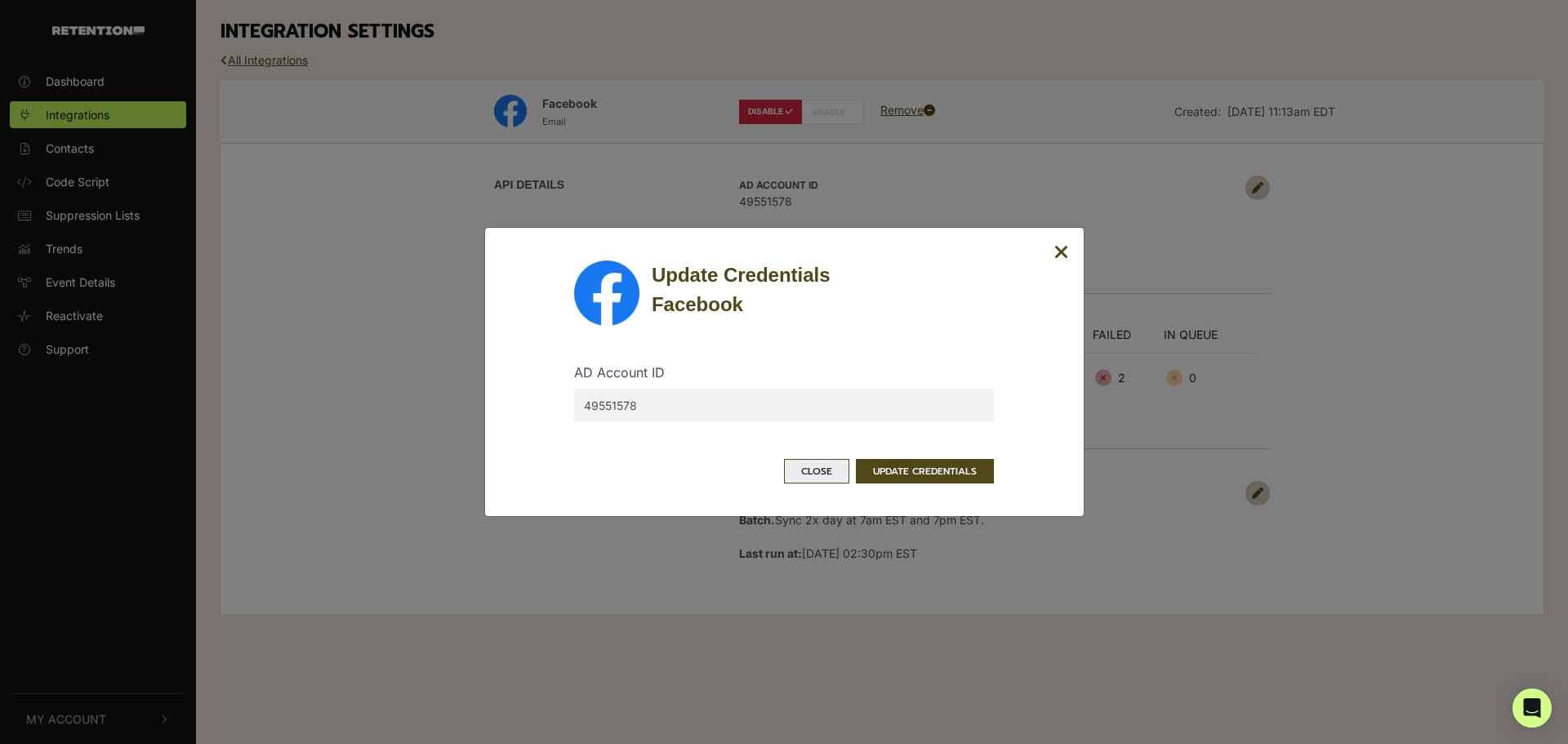
click at [826, 470] on button "Close" at bounding box center [817, 471] width 66 height 24
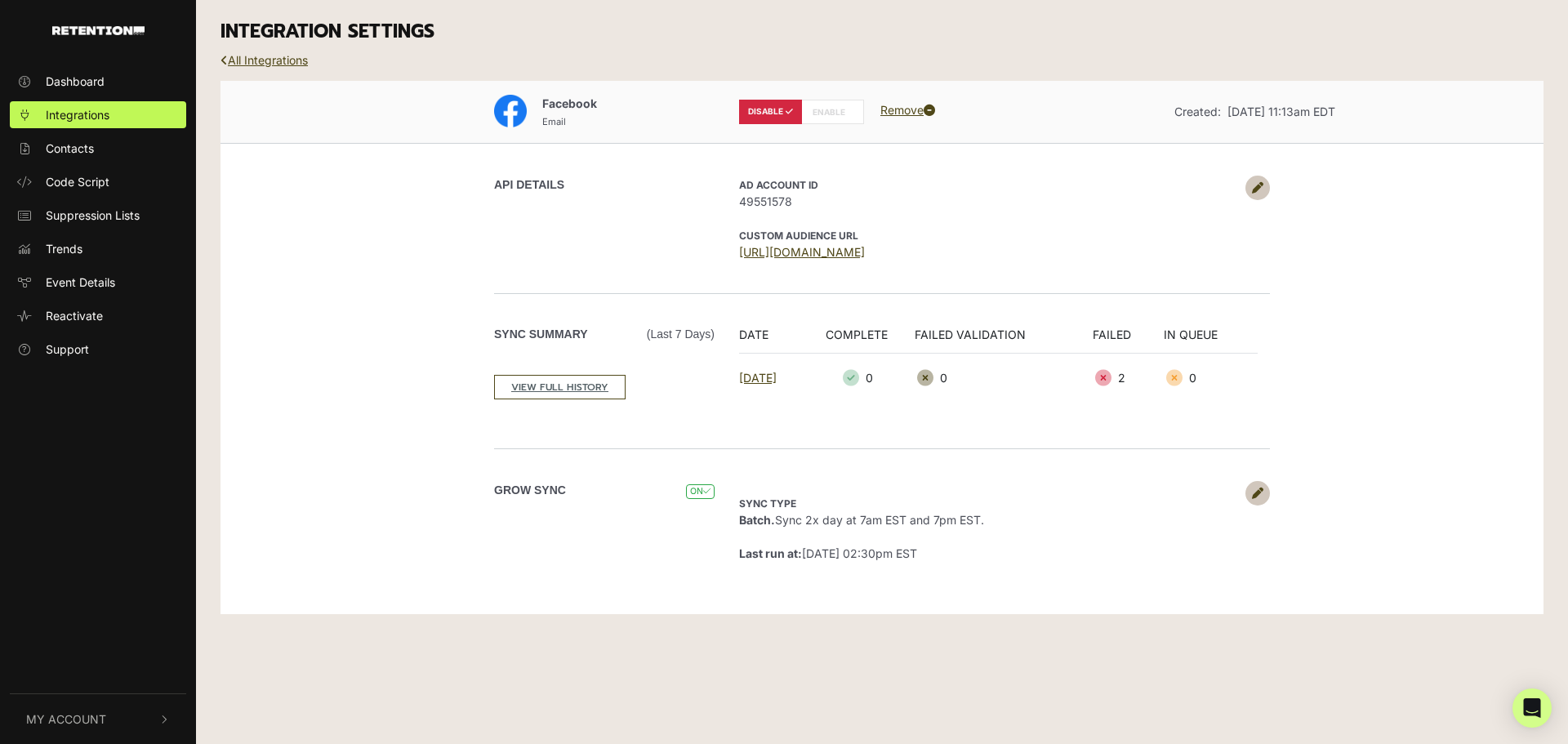
click at [781, 112] on label "DISABLE" at bounding box center [770, 112] width 63 height 24
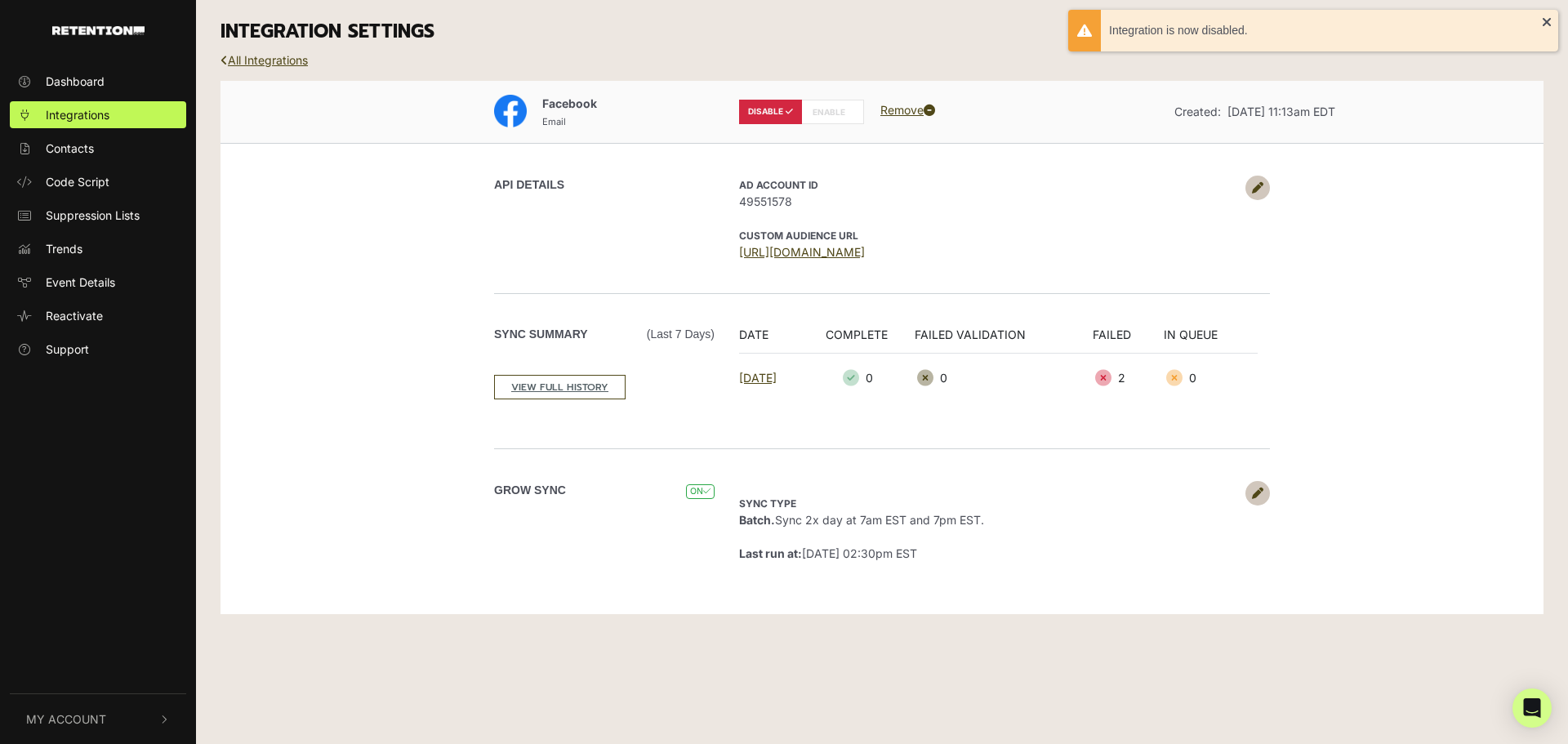
click at [1467, 101] on div "Facebook Email DISABLE ENABLE Remove Created: Mar 28, 2024 11:13am EDT" at bounding box center [882, 112] width 1323 height 63
click at [67, 69] on link "Dashboard" at bounding box center [98, 80] width 177 height 27
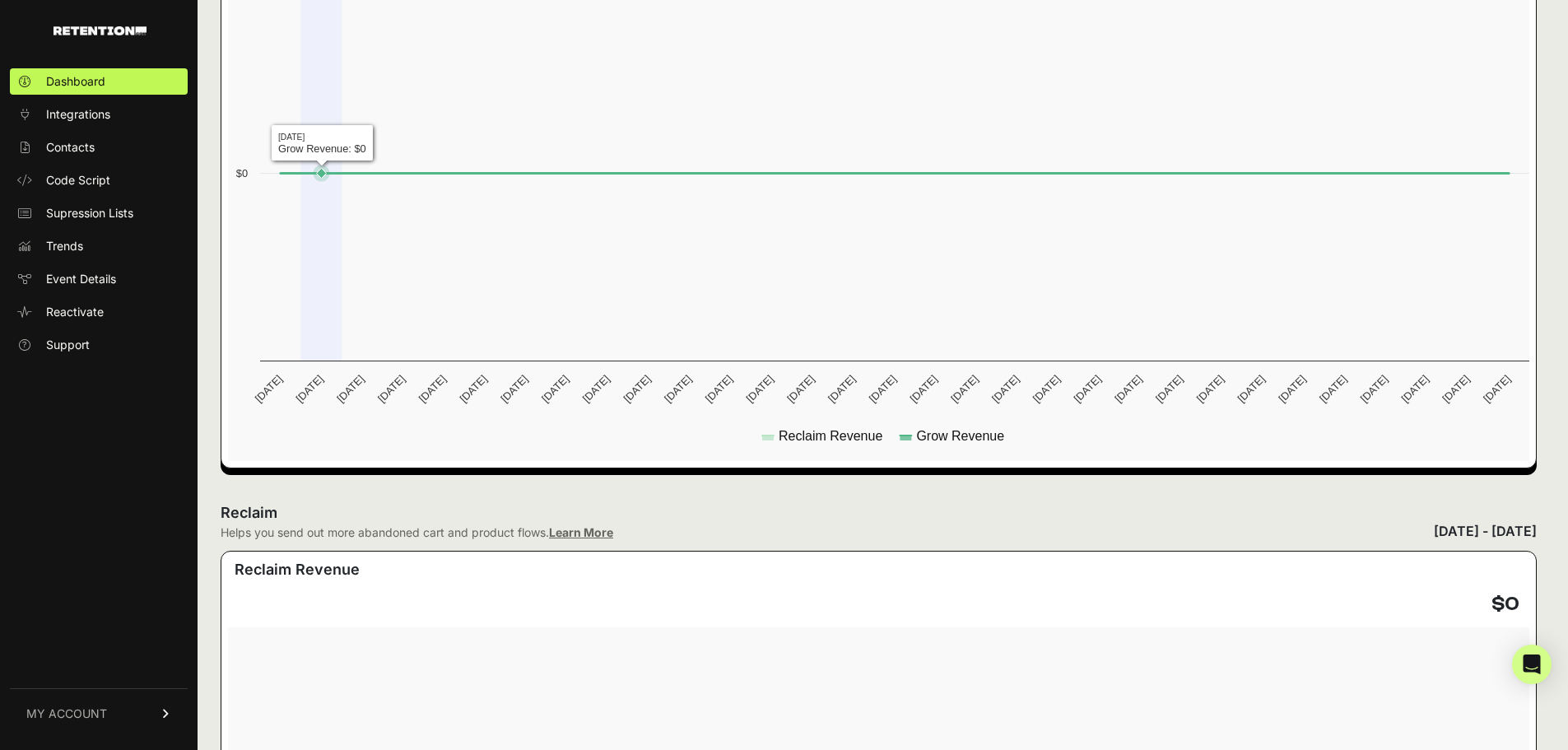
scroll to position [494, 0]
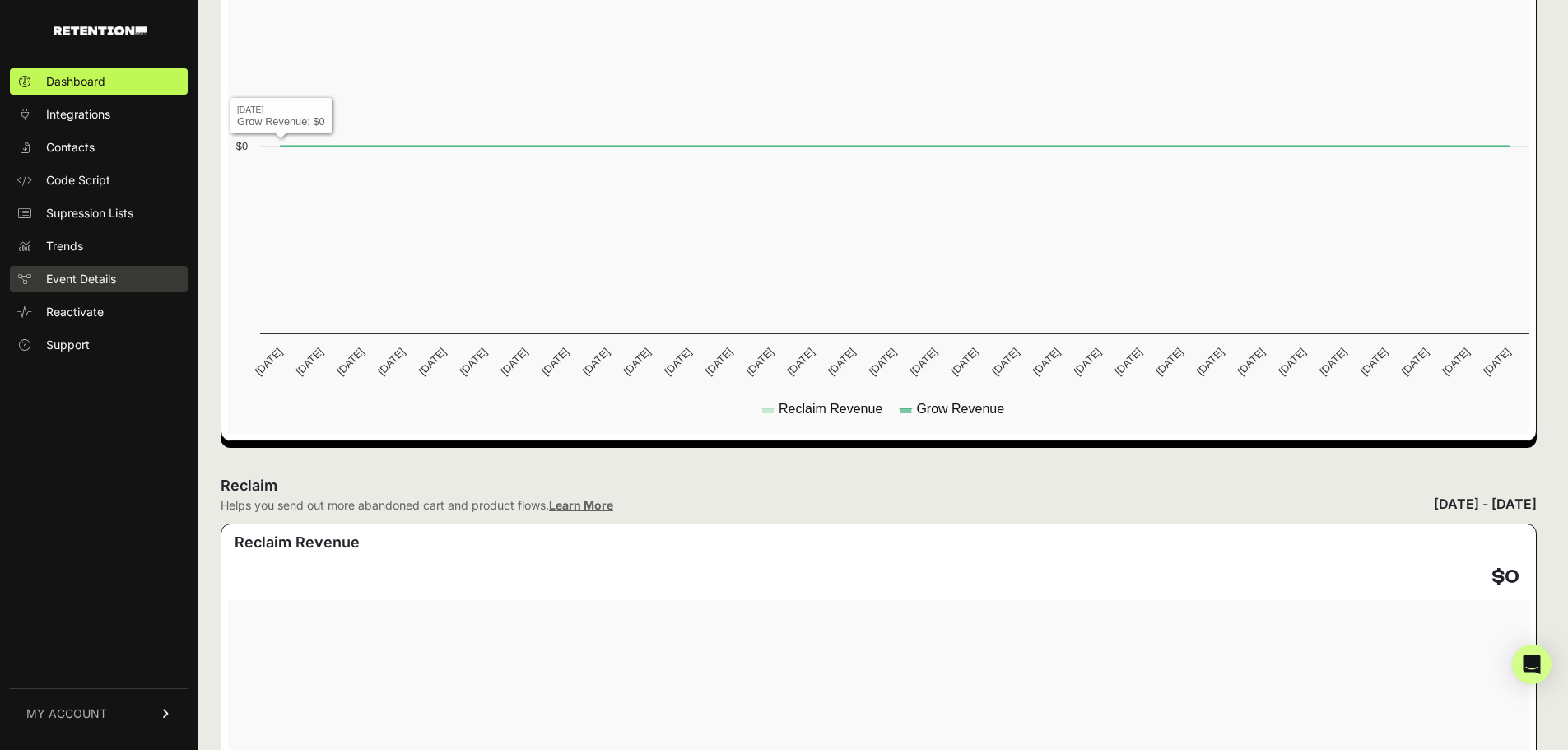
click at [125, 278] on link "Event Details" at bounding box center [99, 279] width 178 height 26
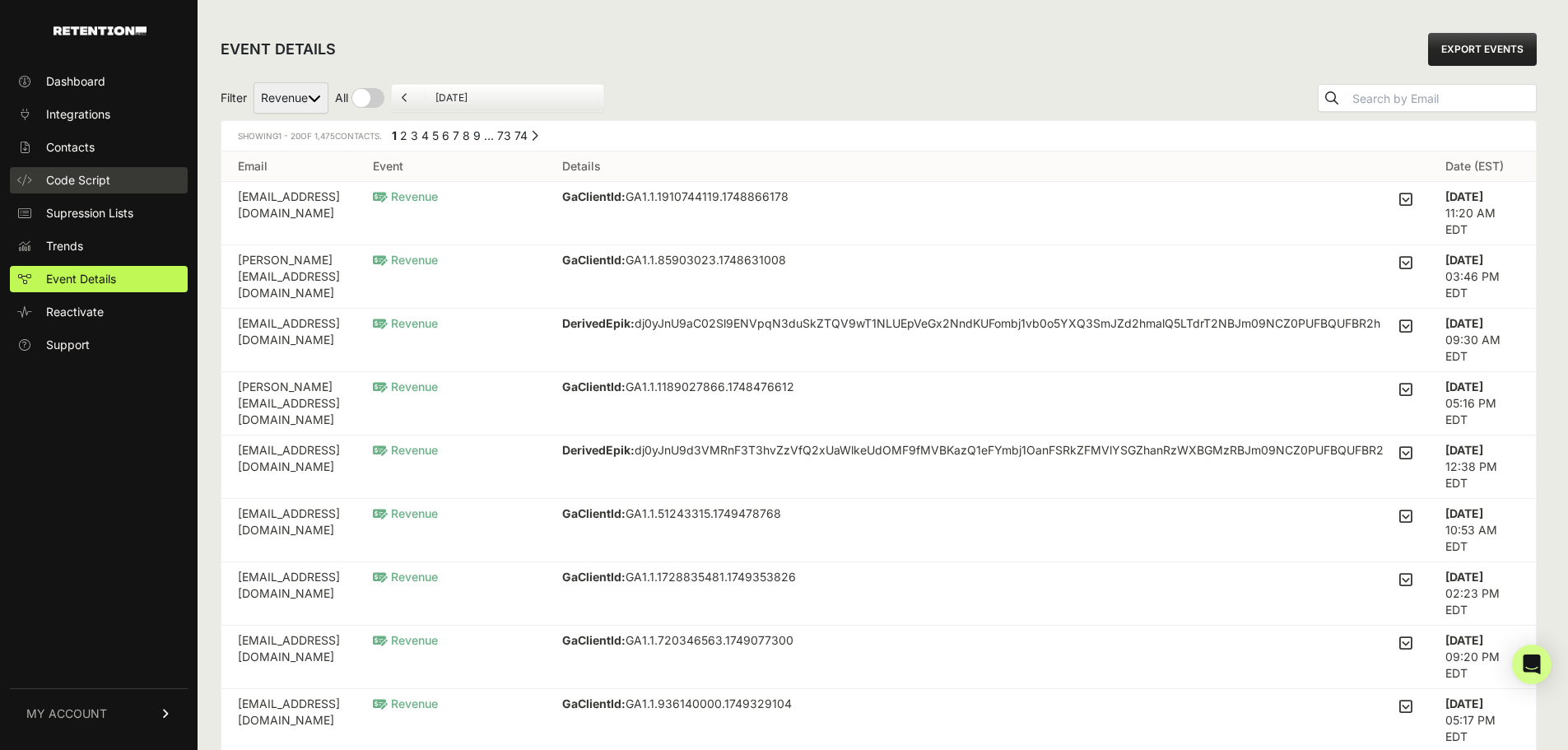
click at [126, 189] on link "Code Script" at bounding box center [99, 181] width 178 height 26
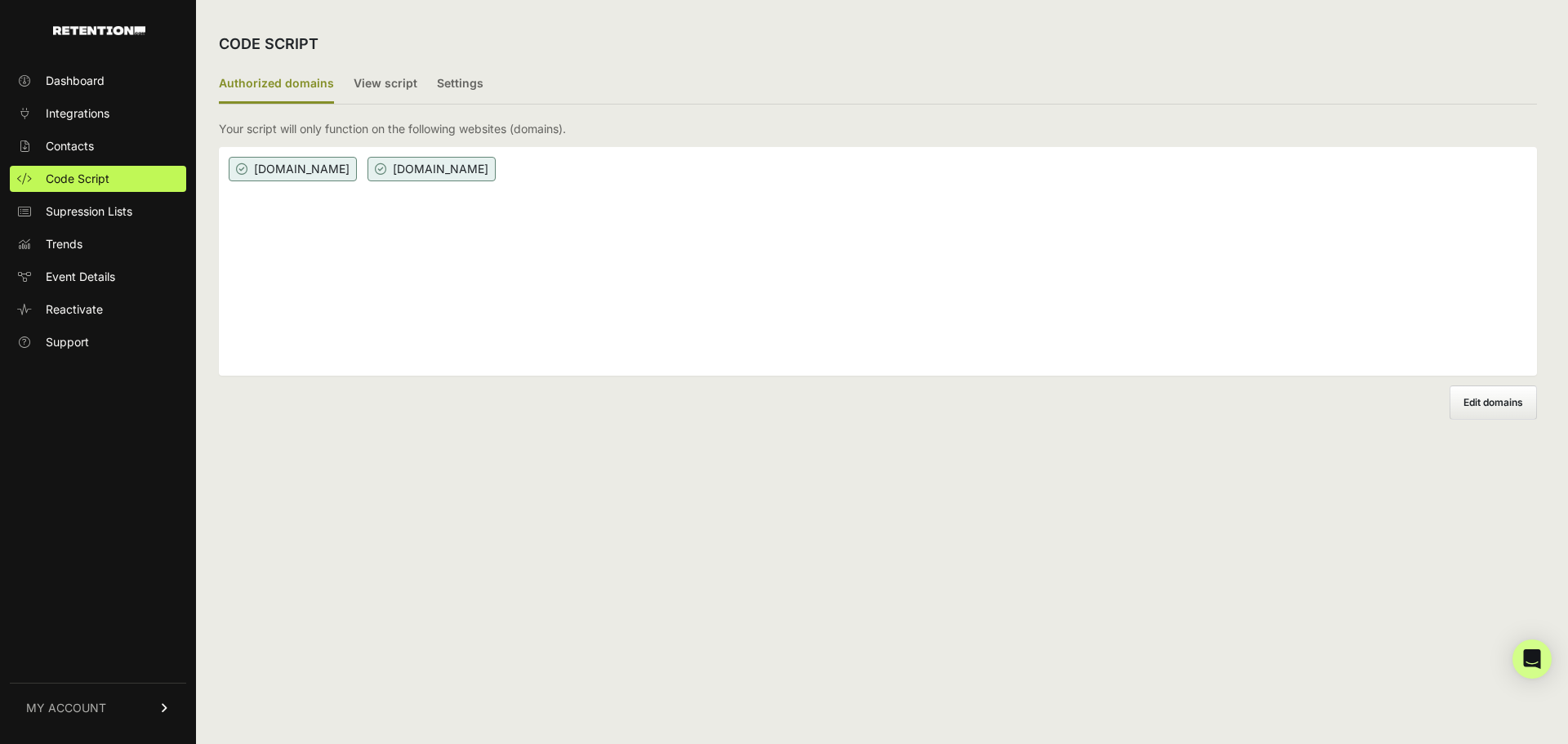
click at [136, 153] on link "Contacts" at bounding box center [98, 146] width 177 height 26
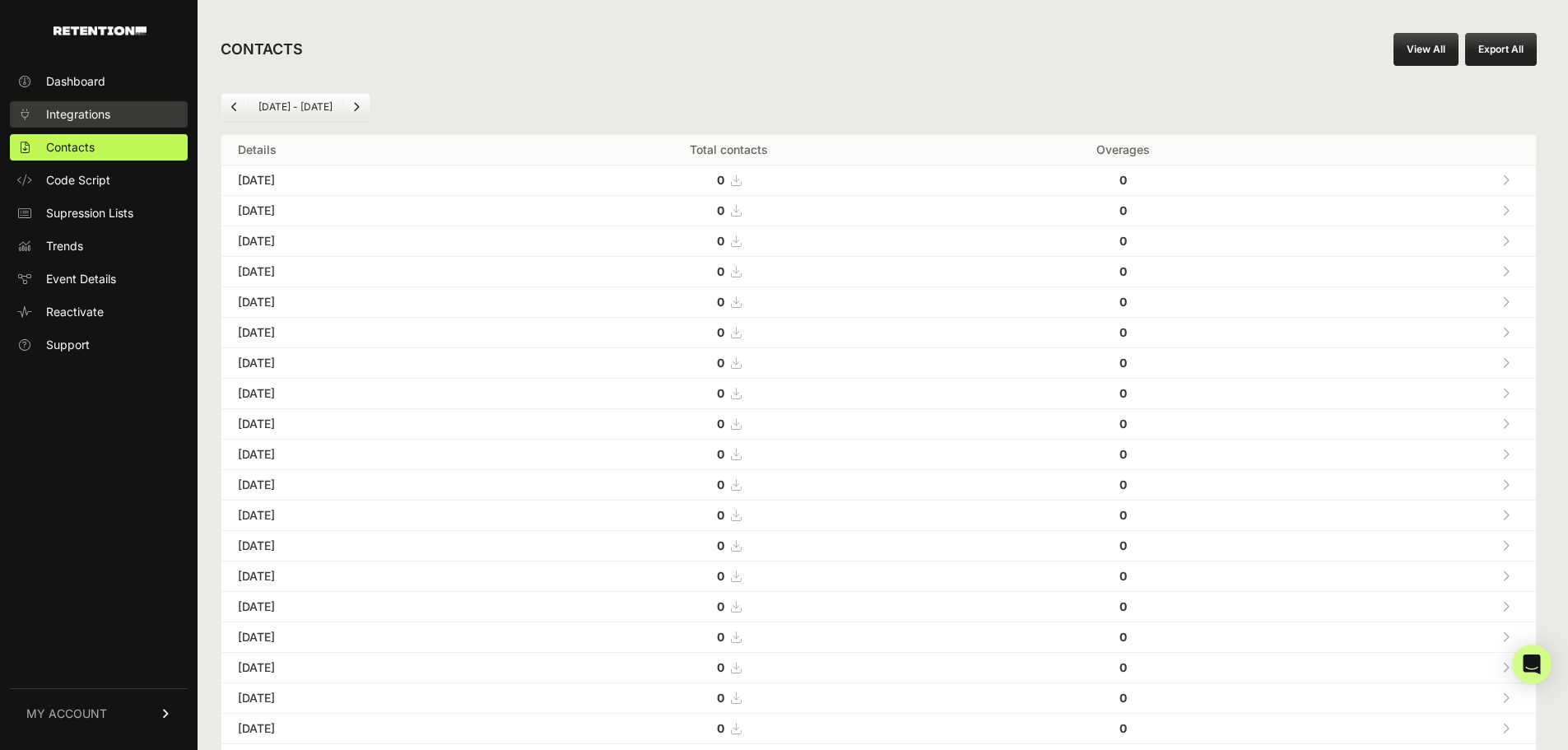
click at [142, 107] on link "Integrations" at bounding box center [99, 114] width 178 height 26
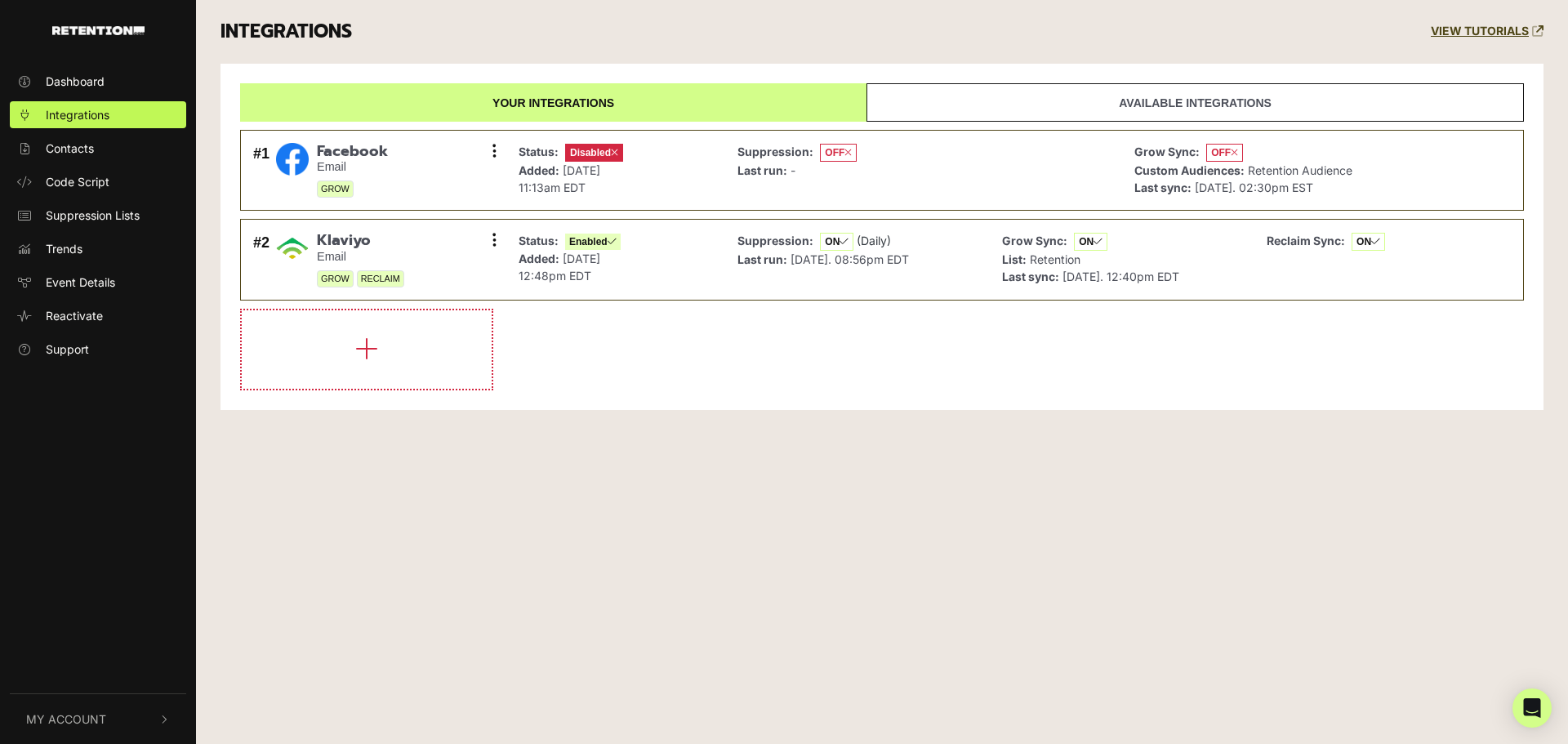
click at [1215, 91] on link "Available integrations" at bounding box center [1195, 102] width 658 height 38
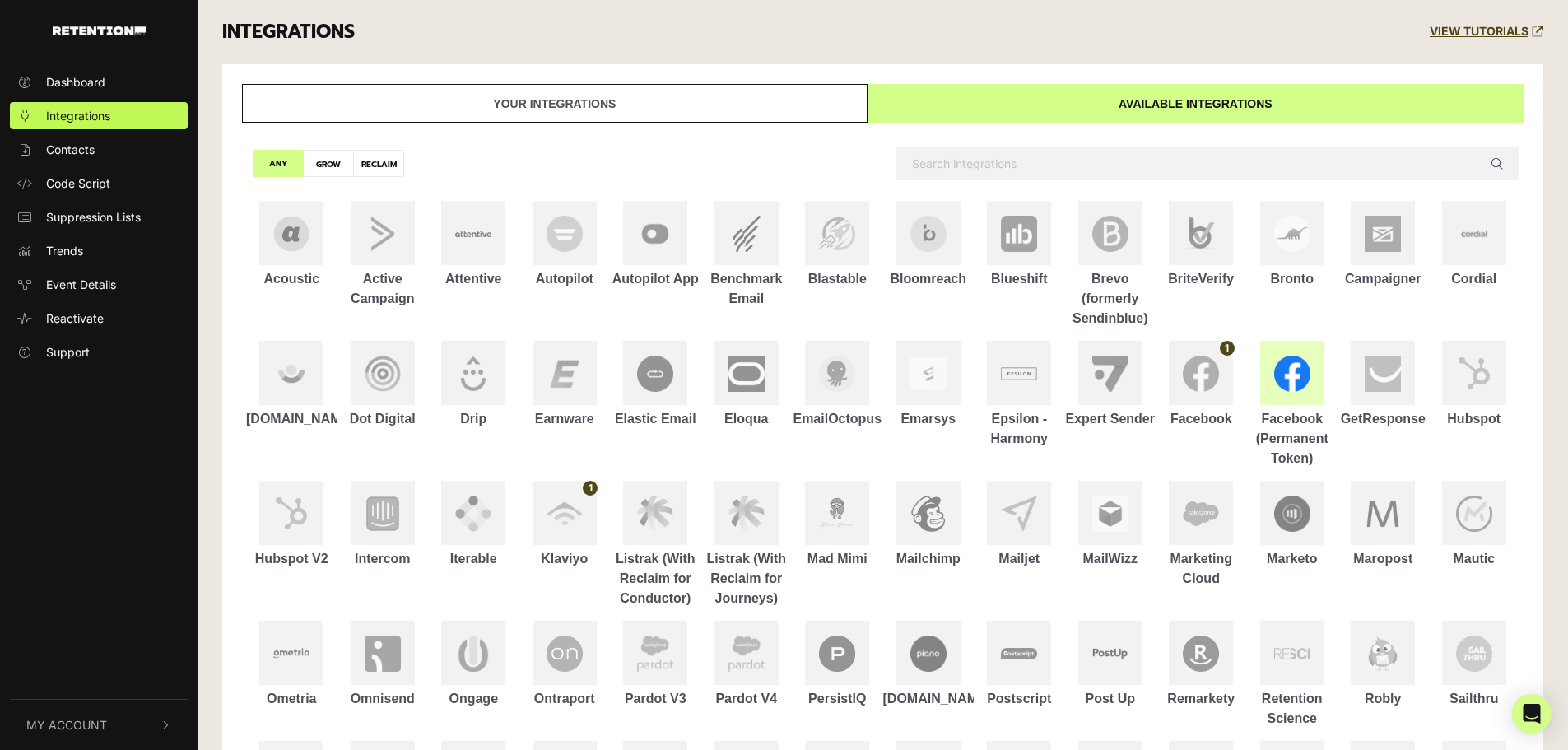
click at [1288, 426] on div "Facebook (Permanent Token)" at bounding box center [1292, 439] width 92 height 59
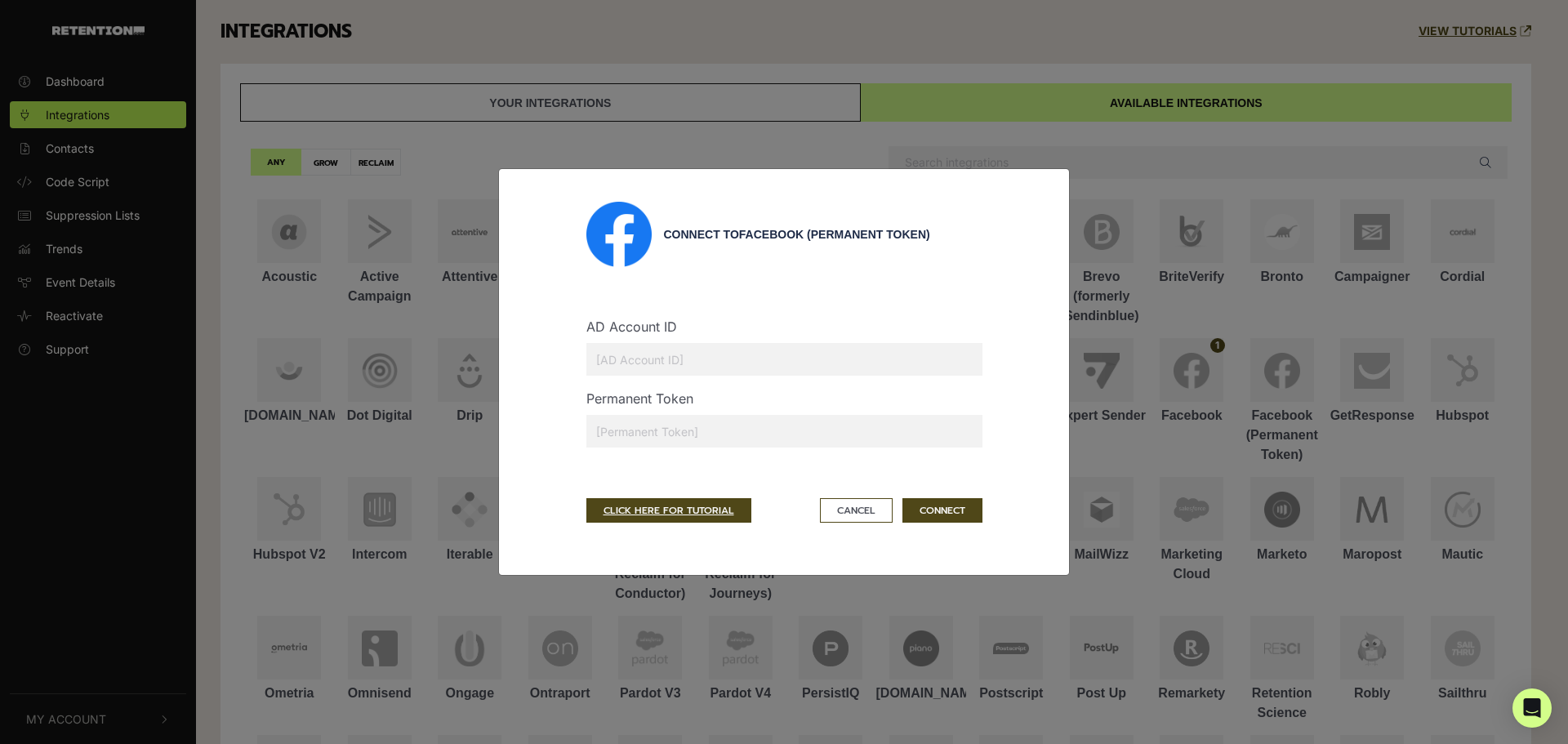
click at [676, 355] on input "text" at bounding box center [785, 359] width 396 height 33
click at [852, 504] on button "Cancel" at bounding box center [857, 510] width 73 height 24
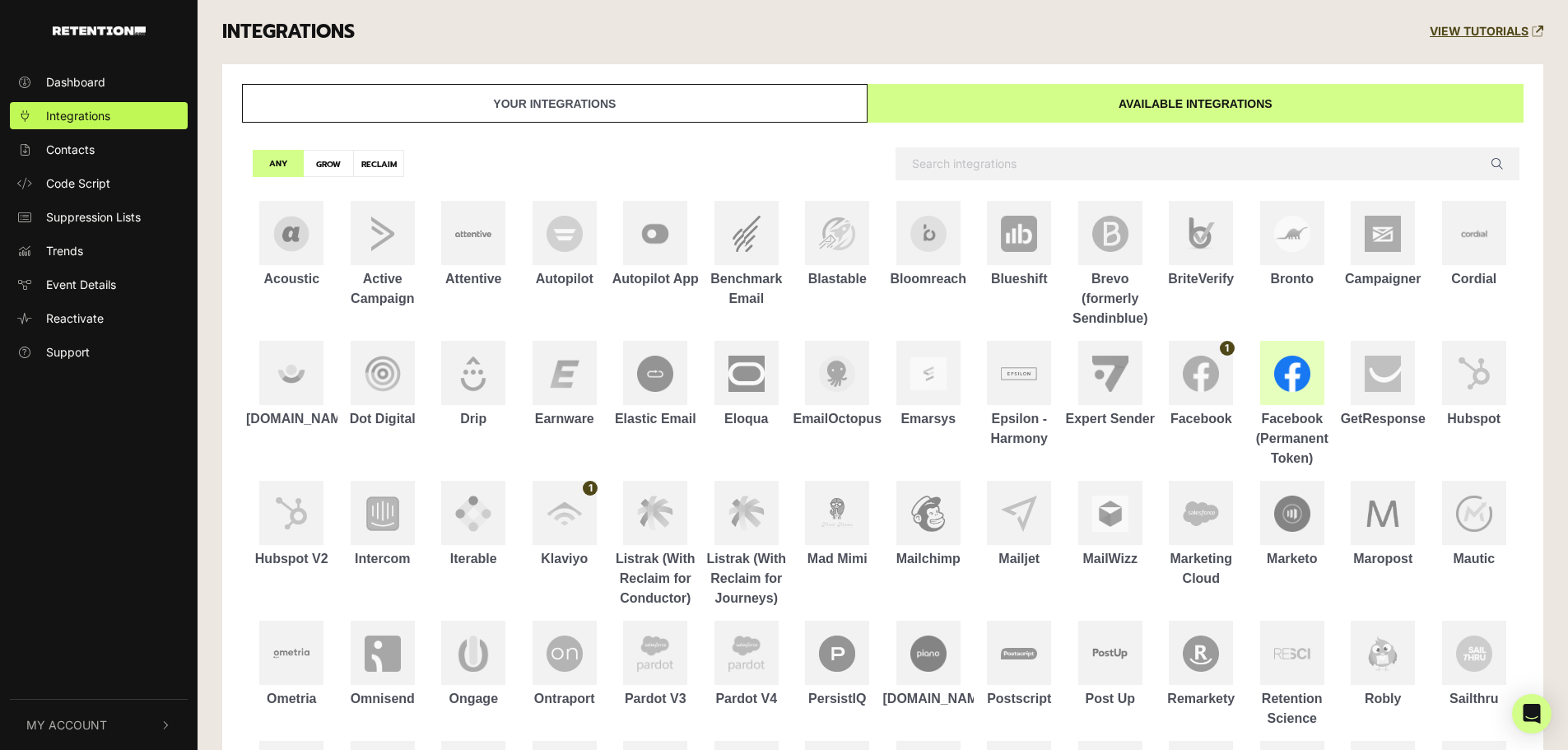
click at [1303, 357] on img at bounding box center [1292, 374] width 37 height 37
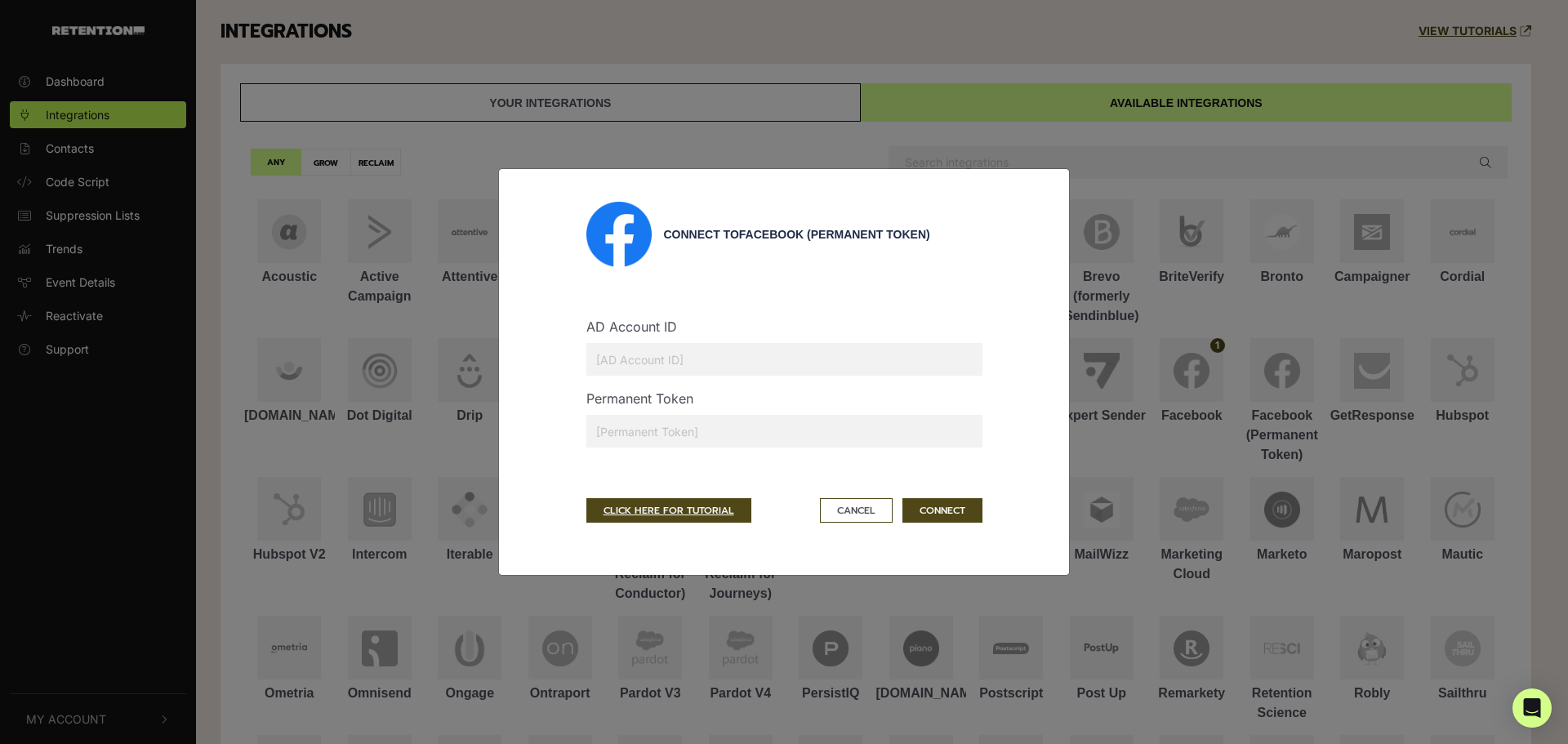
click at [707, 351] on input "text" at bounding box center [785, 359] width 396 height 33
drag, startPoint x: 707, startPoint y: 351, endPoint x: 736, endPoint y: 271, distance: 85.1
click at [736, 271] on form "AD Account ID Permanent Token CLICK HERE FOR TUTORIAL Cancel CONNECT" at bounding box center [785, 394] width 396 height 255
click at [675, 505] on link "CLICK HERE FOR TUTORIAL" at bounding box center [669, 510] width 165 height 24
click at [845, 503] on button "Cancel" at bounding box center [857, 510] width 73 height 24
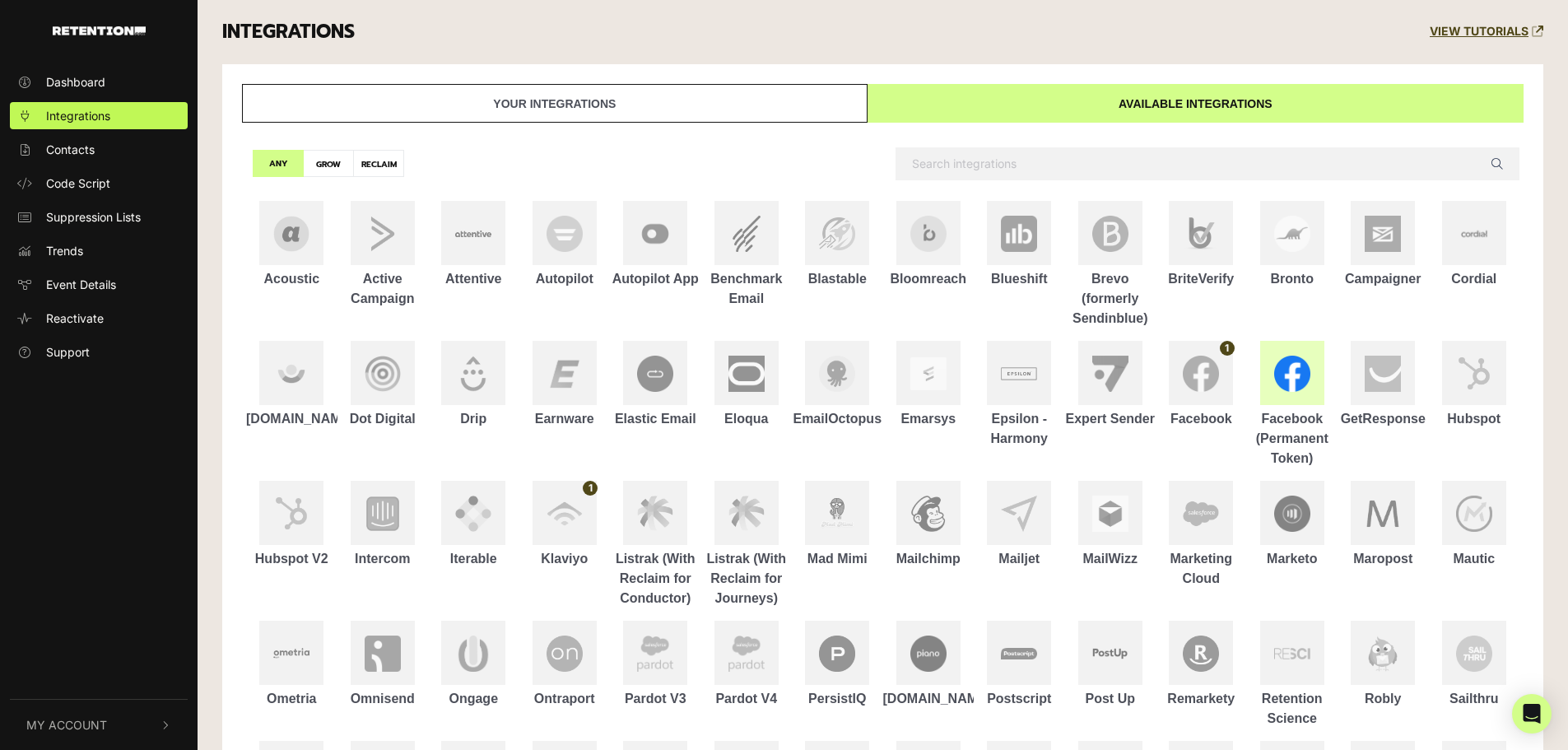
click at [1267, 361] on div at bounding box center [1292, 373] width 65 height 65
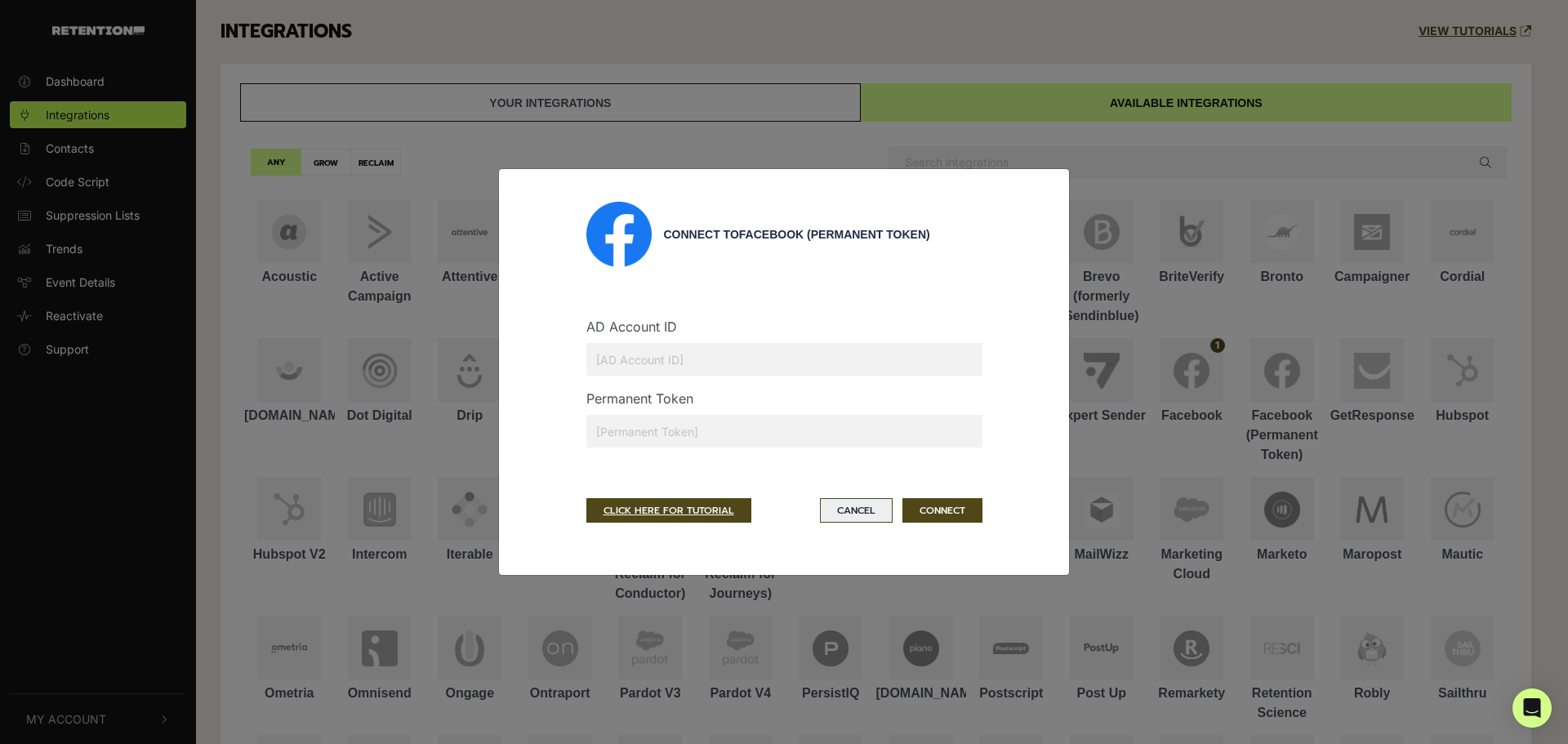
click at [864, 509] on button "Cancel" at bounding box center [857, 510] width 73 height 24
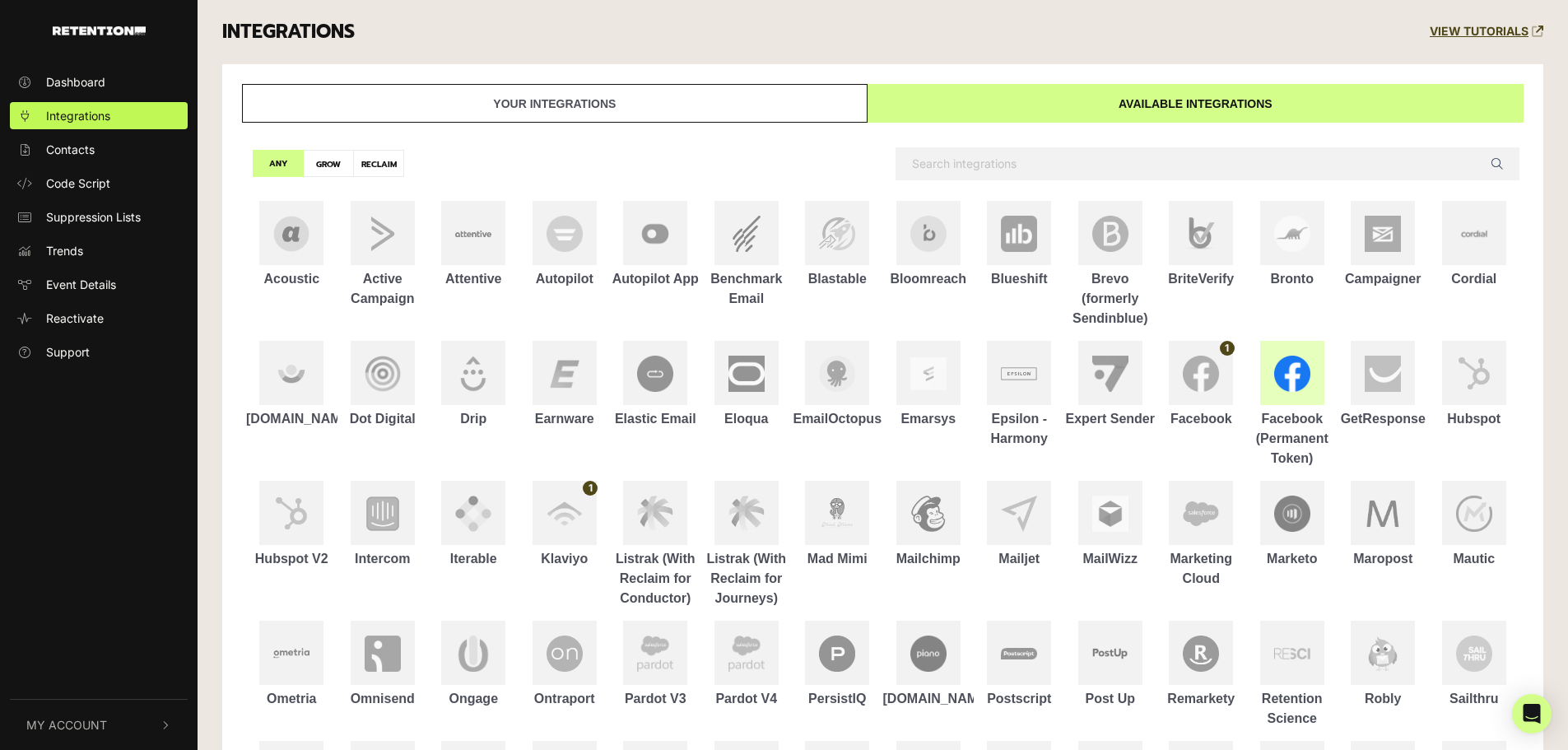
click at [1279, 369] on img at bounding box center [1292, 374] width 37 height 37
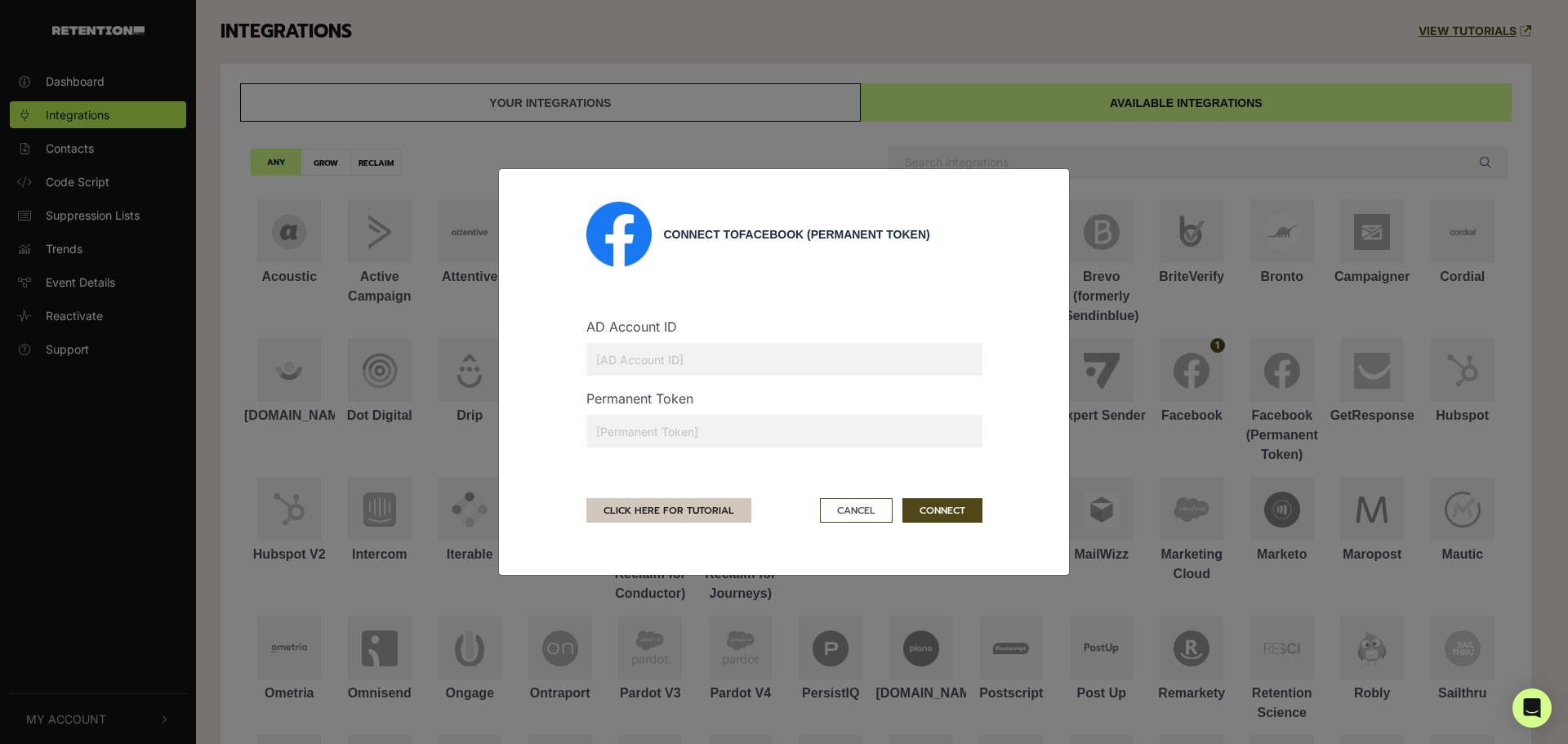
click at [706, 506] on link "CLICK HERE FOR TUTORIAL" at bounding box center [669, 510] width 165 height 24
click at [886, 508] on button "Cancel" at bounding box center [857, 510] width 73 height 24
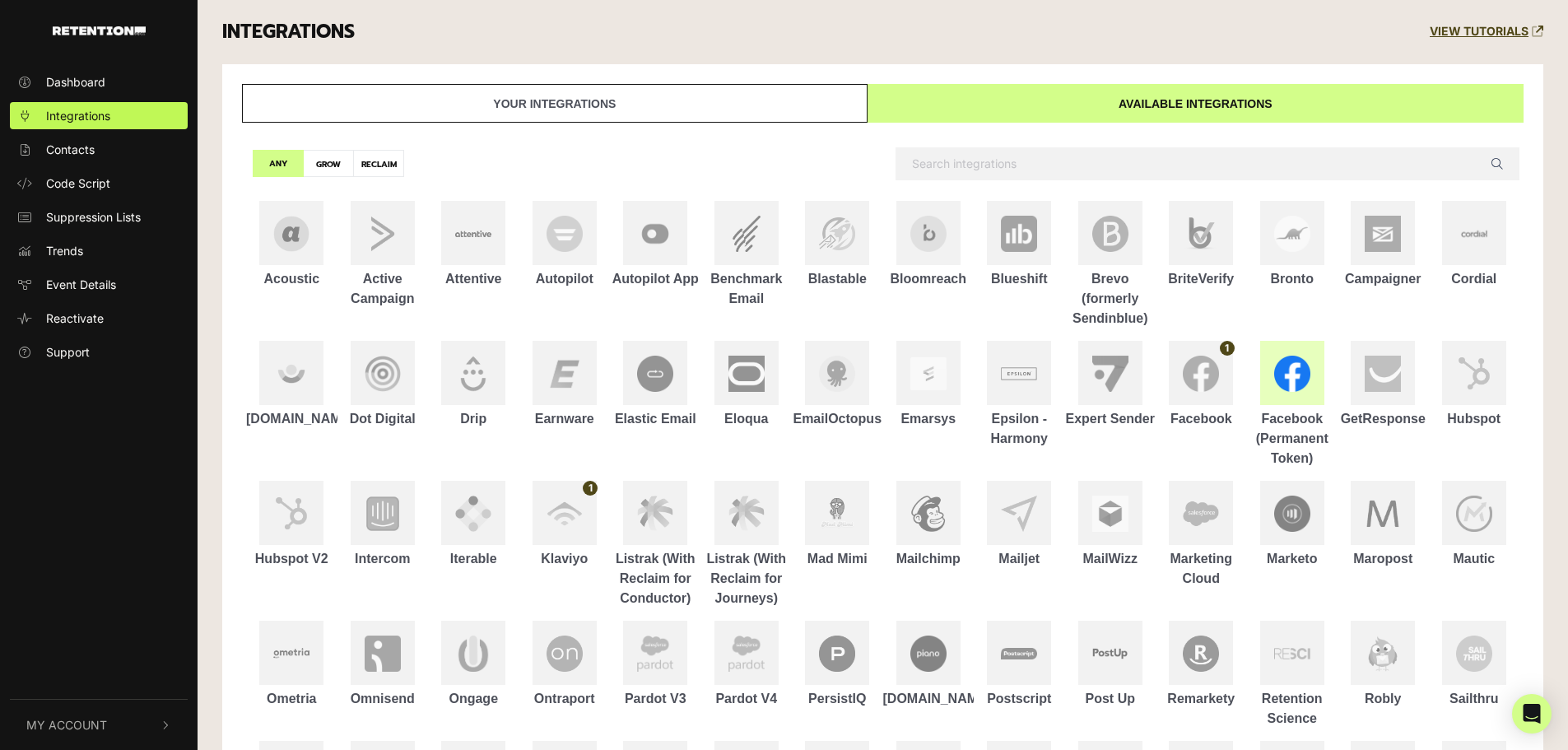
click at [1282, 376] on img at bounding box center [1292, 374] width 37 height 37
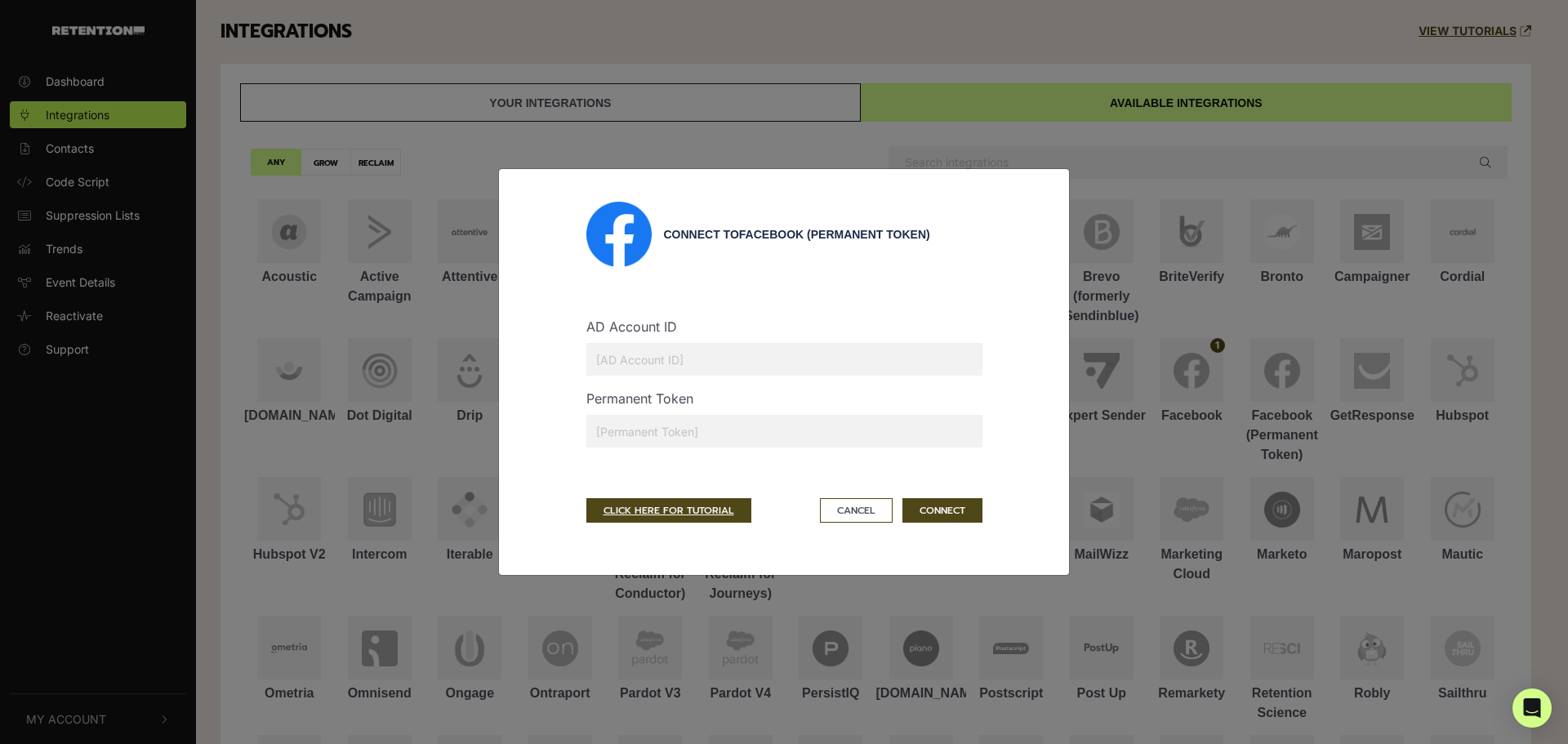
click at [1097, 24] on div "Connect to Facebook (Permanent Token) AD Account ID Permanent Token CLICK HERE …" at bounding box center [784, 372] width 1568 height 744
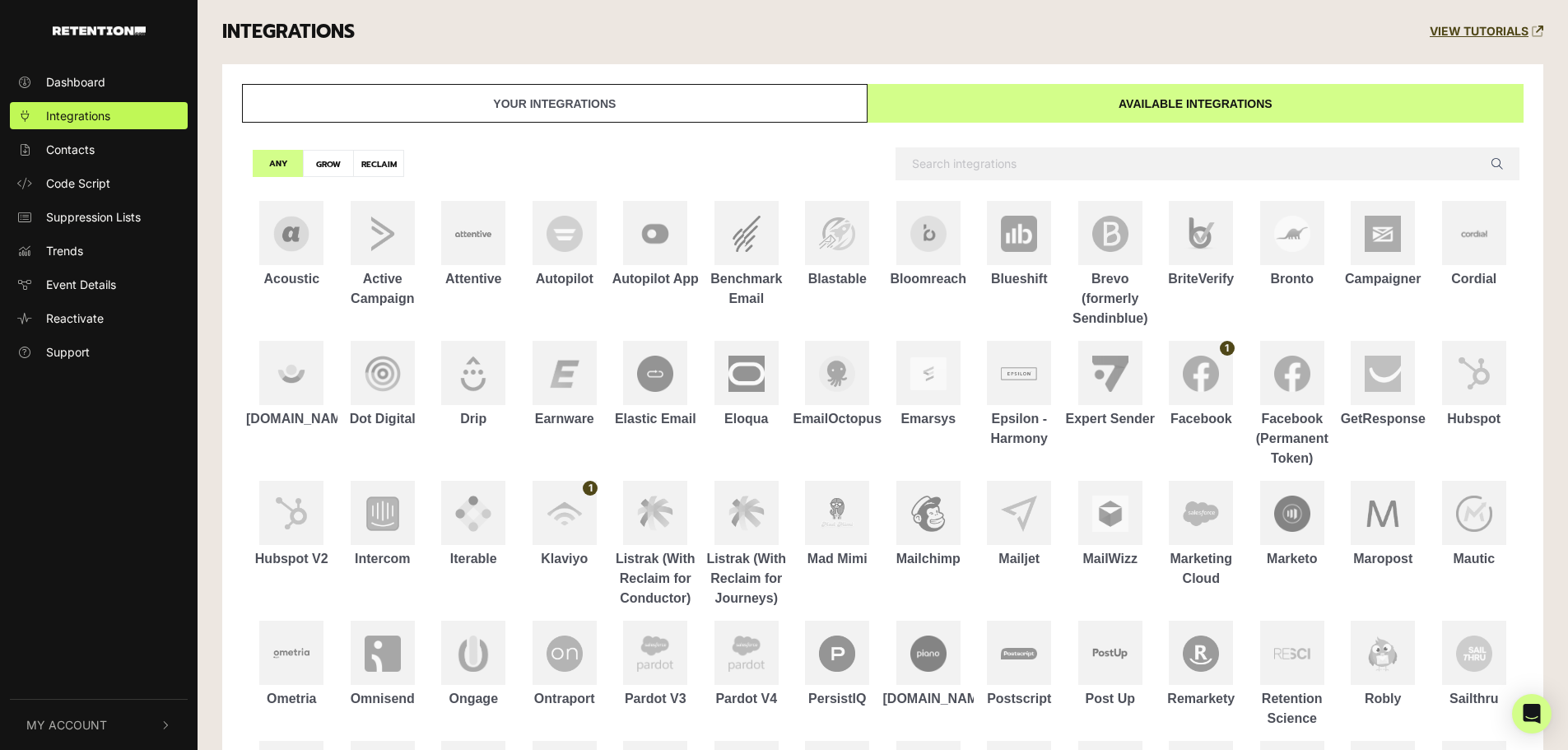
click at [331, 161] on label "GROW" at bounding box center [328, 163] width 51 height 27
radio input "true"
click at [363, 172] on label "RECLAIM" at bounding box center [378, 163] width 51 height 27
radio input "true"
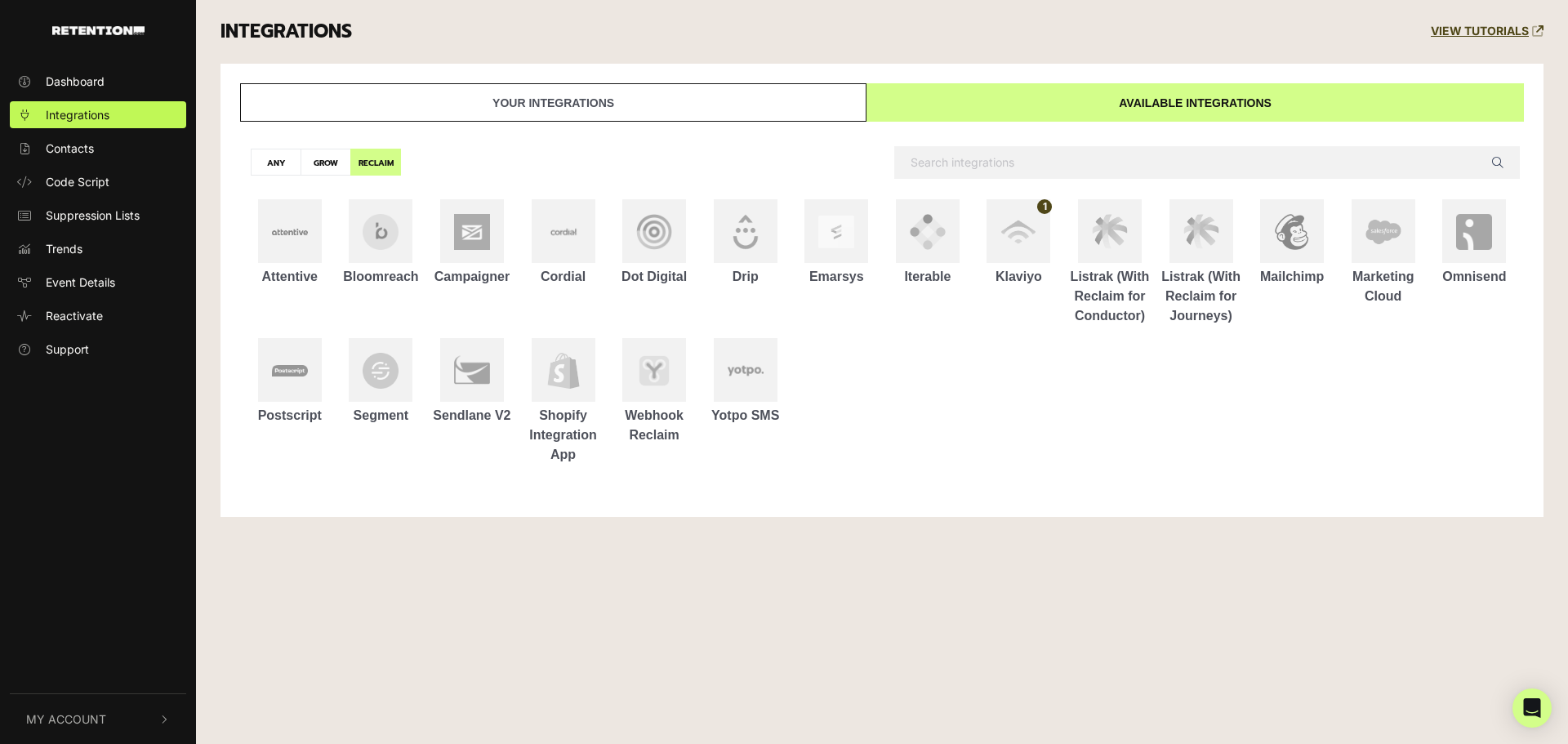
click at [687, 93] on link "Your integrations" at bounding box center [554, 102] width 627 height 38
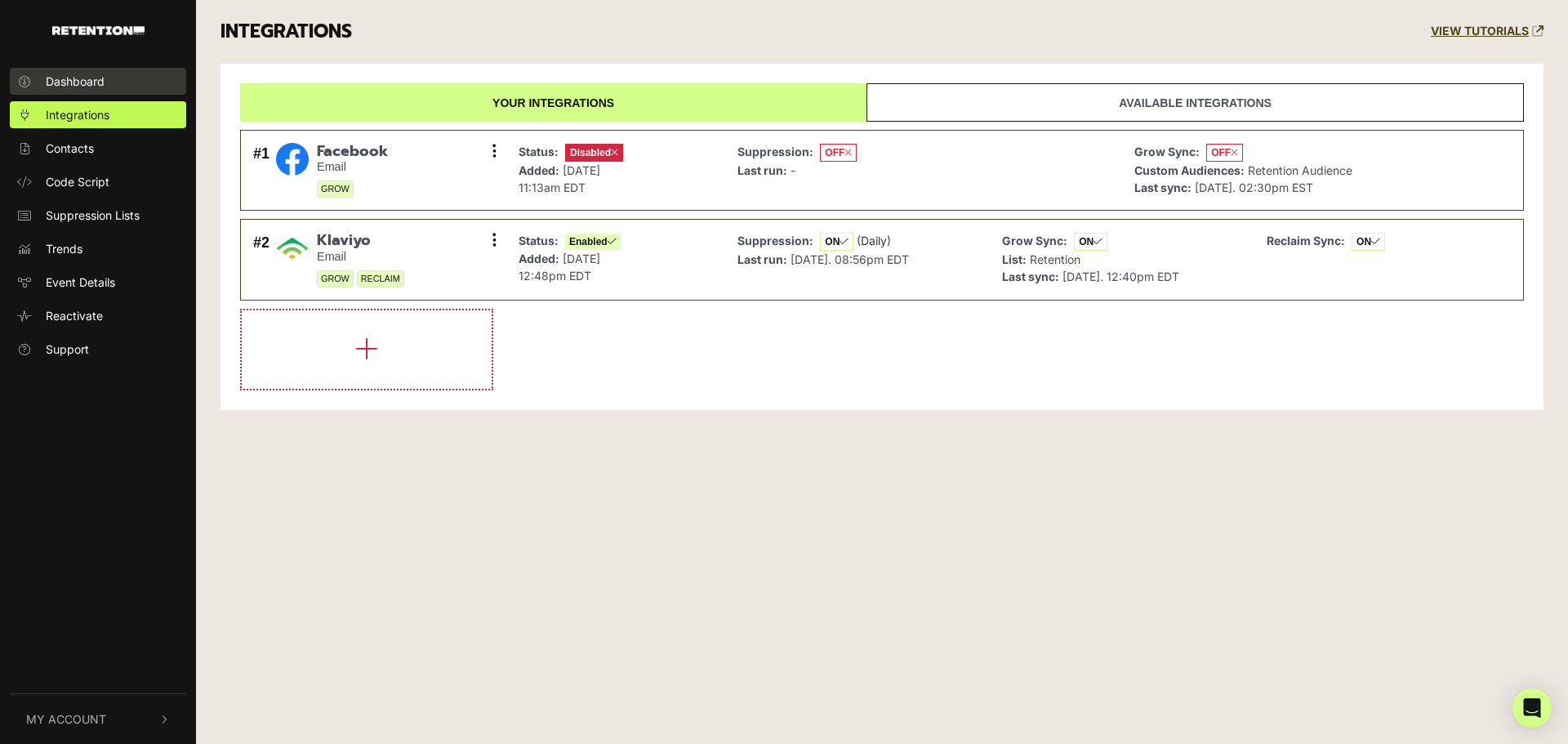
click at [73, 84] on span "Dashboard" at bounding box center [75, 81] width 59 height 17
